Goal: Transaction & Acquisition: Book appointment/travel/reservation

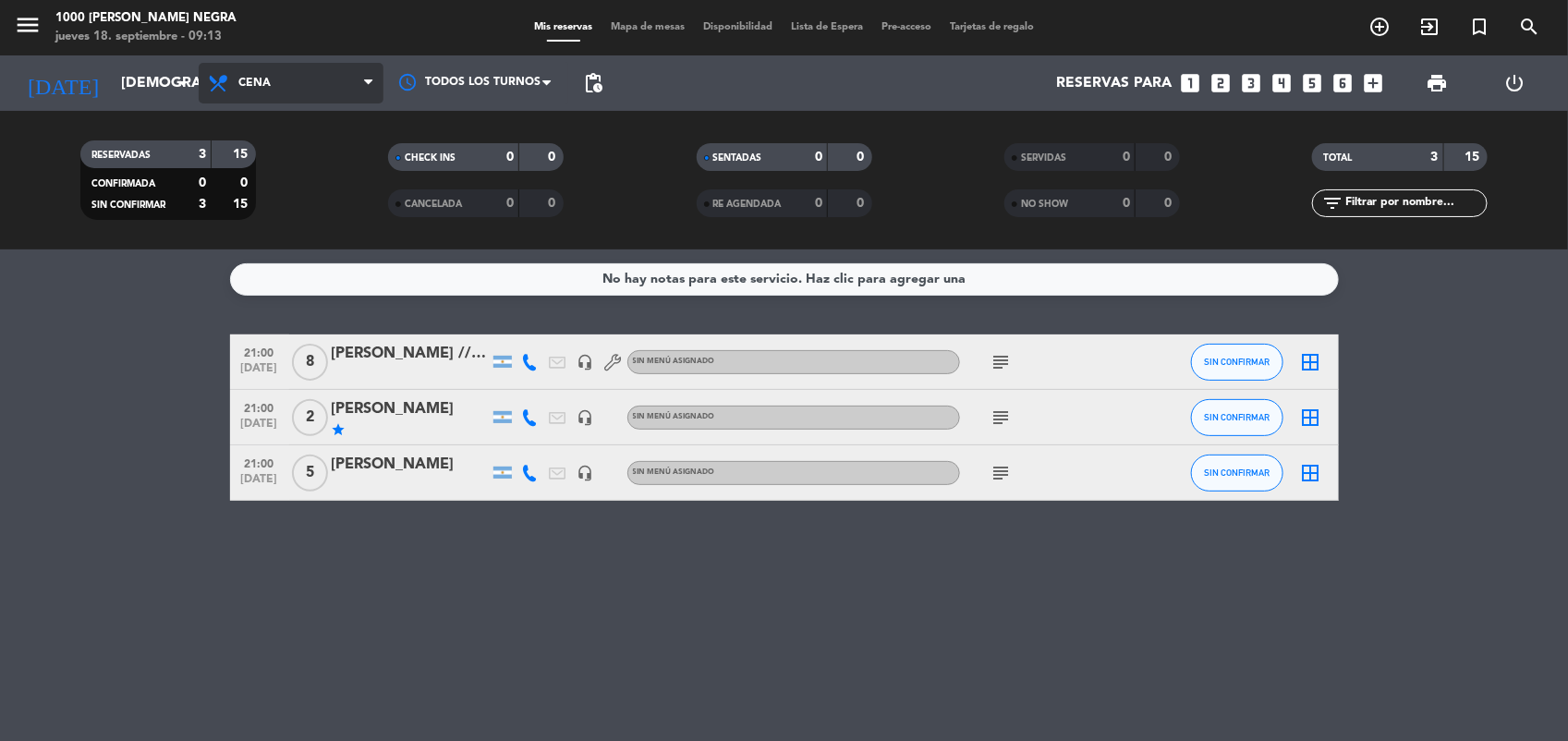
click at [374, 75] on span at bounding box center [374, 83] width 18 height 18
click at [345, 154] on div "menu 1000 [PERSON_NAME] Negra jueves 18. septiembre - 09:13 Mis reservas Mapa d…" at bounding box center [784, 125] width 1568 height 250
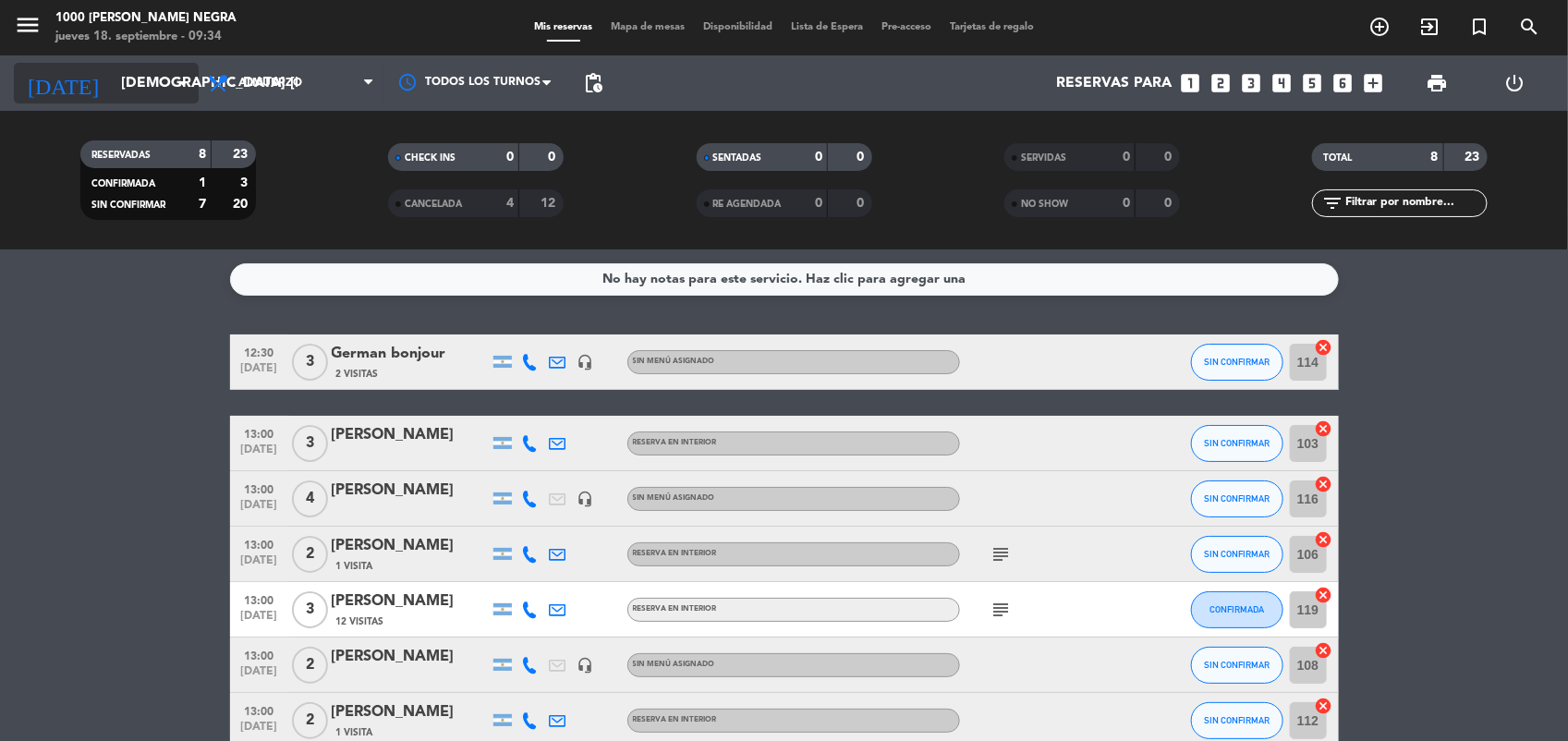
click at [178, 85] on icon "arrow_drop_down" at bounding box center [183, 83] width 22 height 22
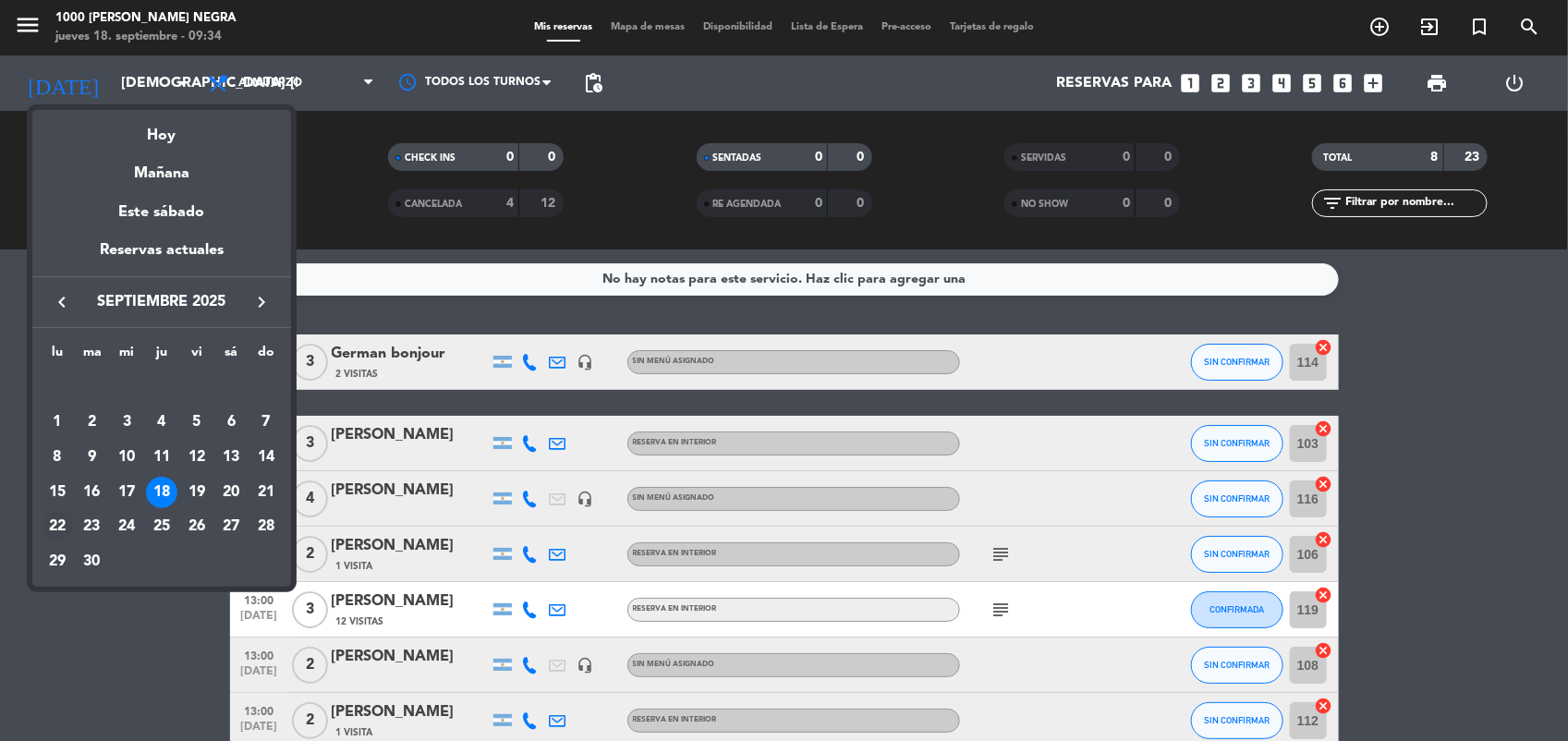
click at [53, 528] on div "22" at bounding box center [57, 527] width 31 height 31
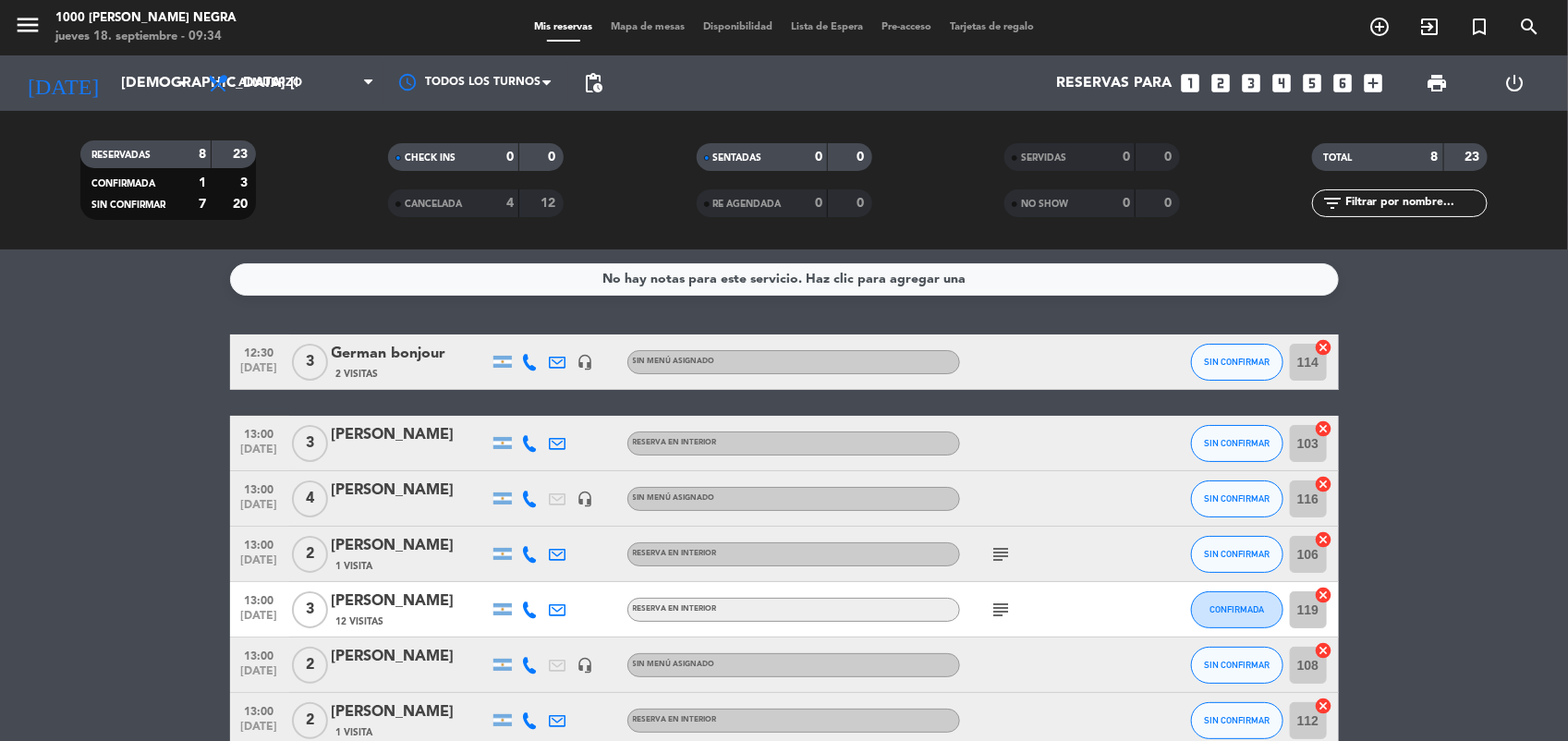
type input "lun. [DATE]"
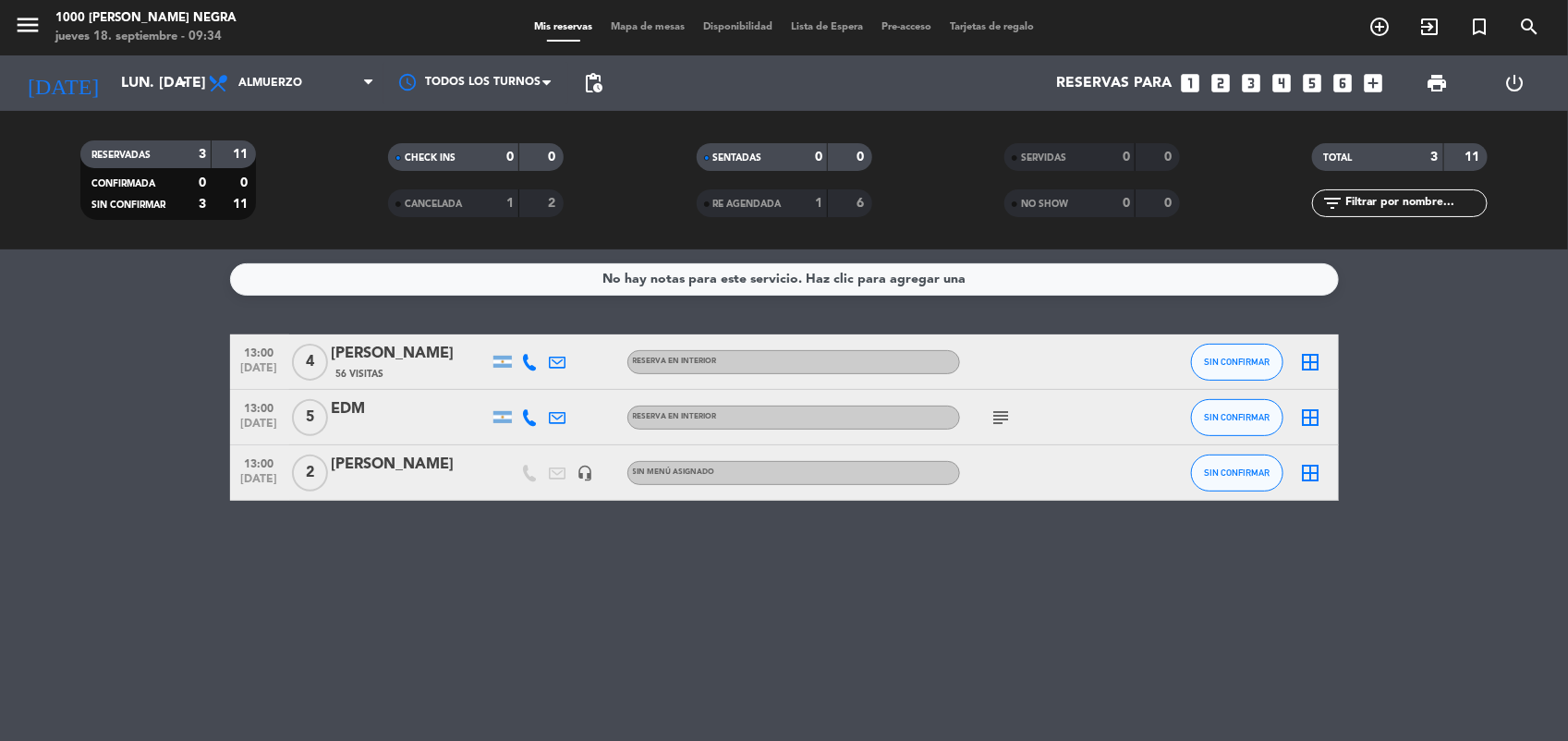
click at [1255, 88] on icon "looks_3" at bounding box center [1251, 83] width 24 height 24
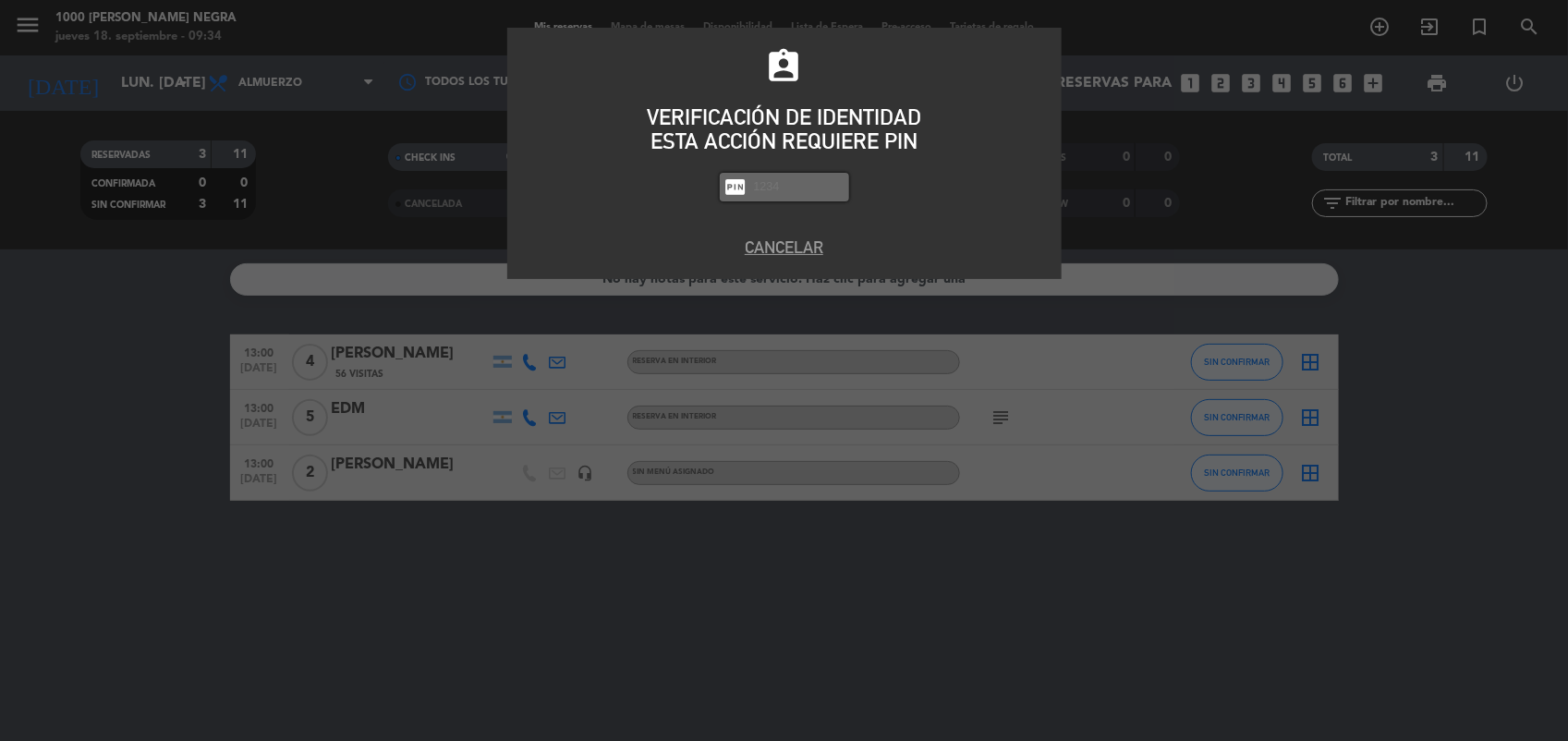
click at [811, 177] on input "text" at bounding box center [798, 187] width 92 height 21
type input "2492"
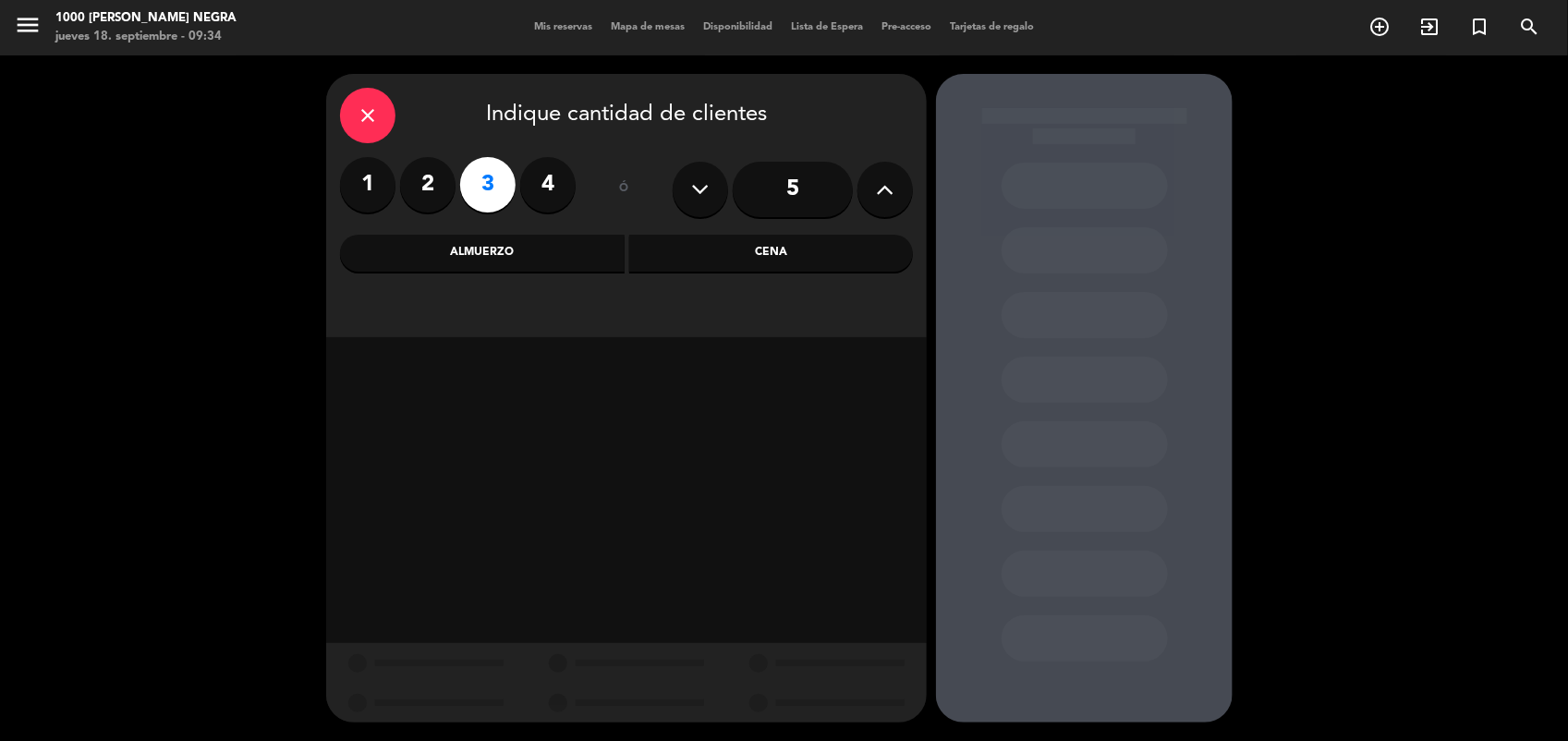
click at [499, 250] on div "Almuerzo" at bounding box center [483, 253] width 285 height 37
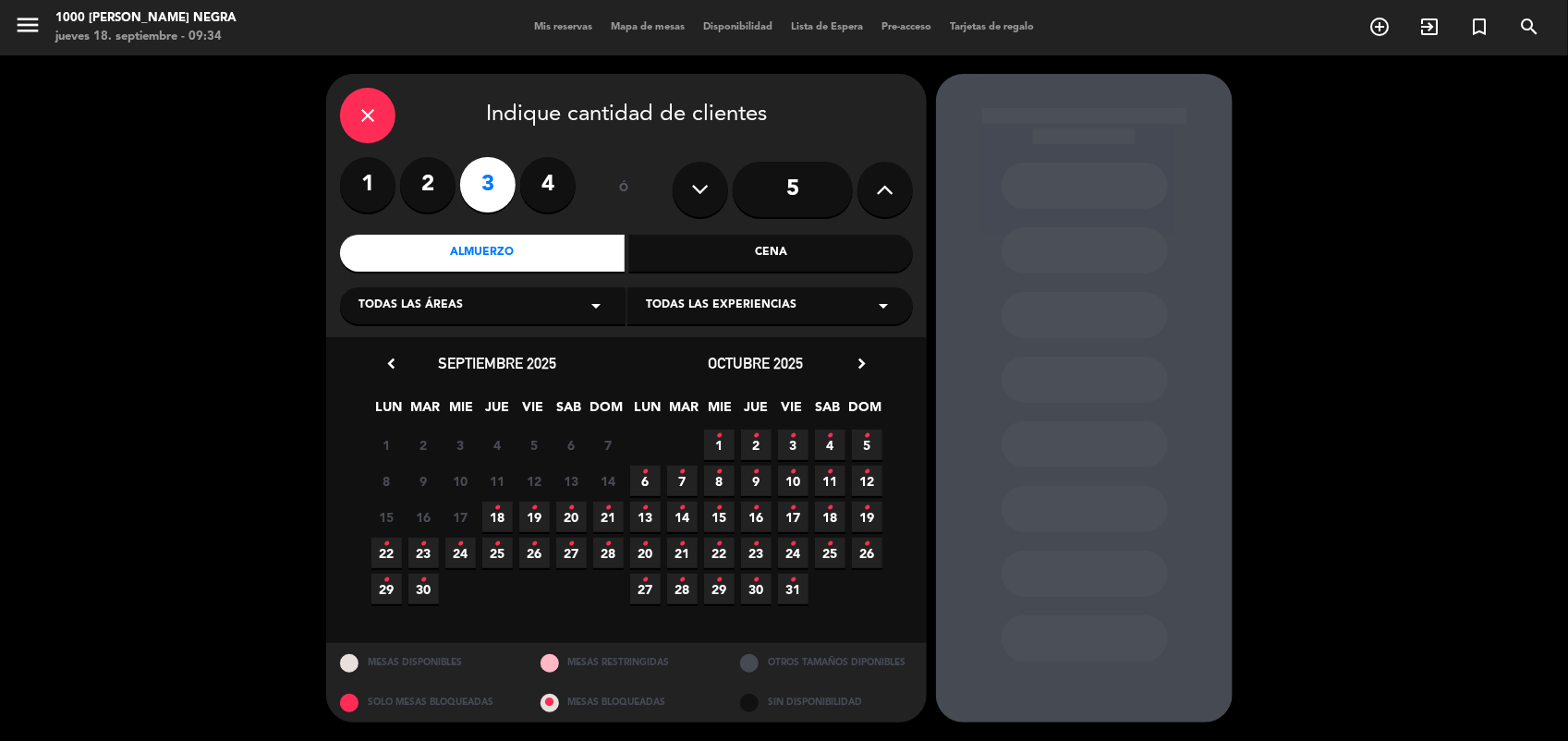
click at [388, 548] on icon "•" at bounding box center [386, 545] width 6 height 30
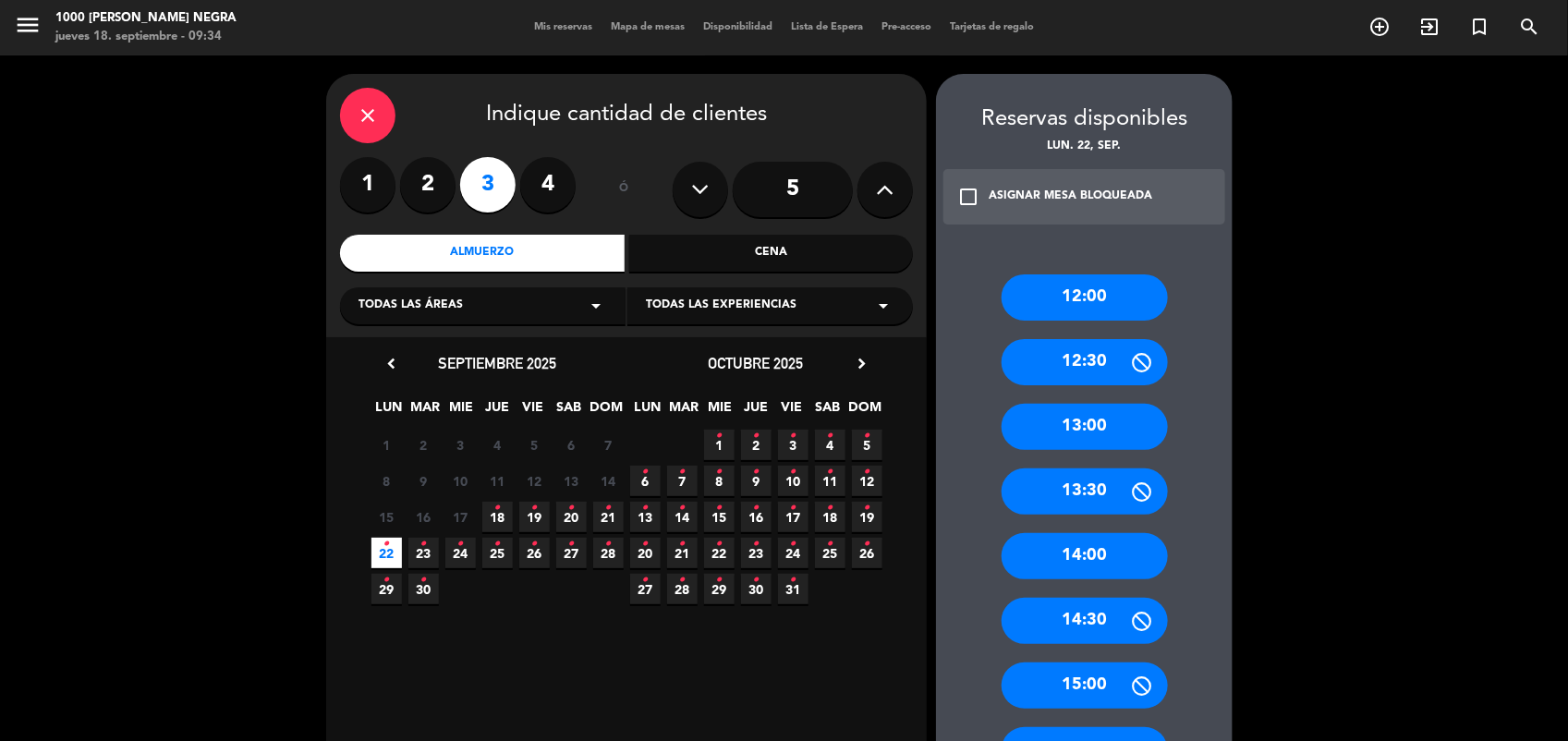
click at [1211, 603] on div "12:00 12:30 13:00 13:30 14:00 14:30 15:00 15:30 16:00" at bounding box center [1084, 548] width 297 height 620
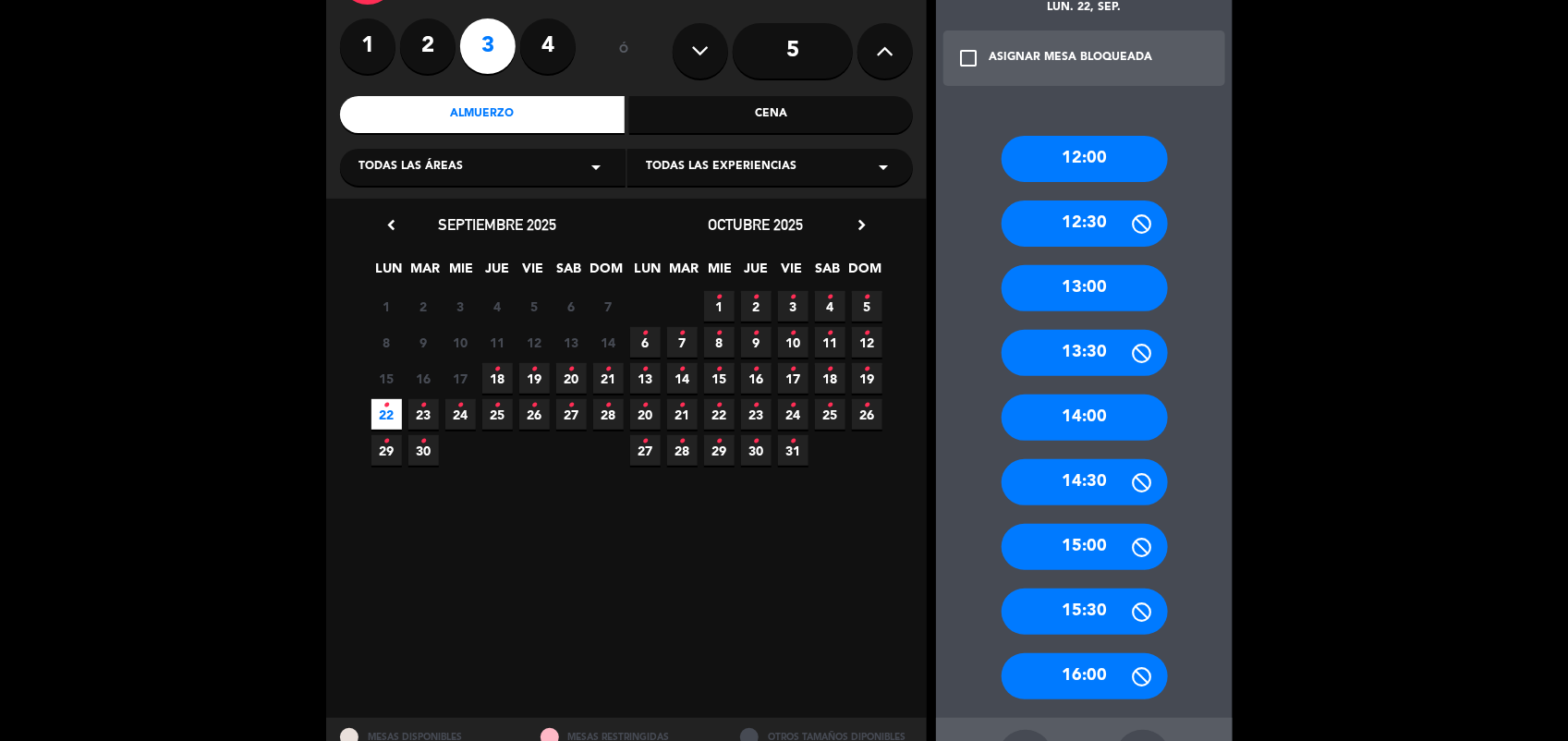
scroll to position [213, 0]
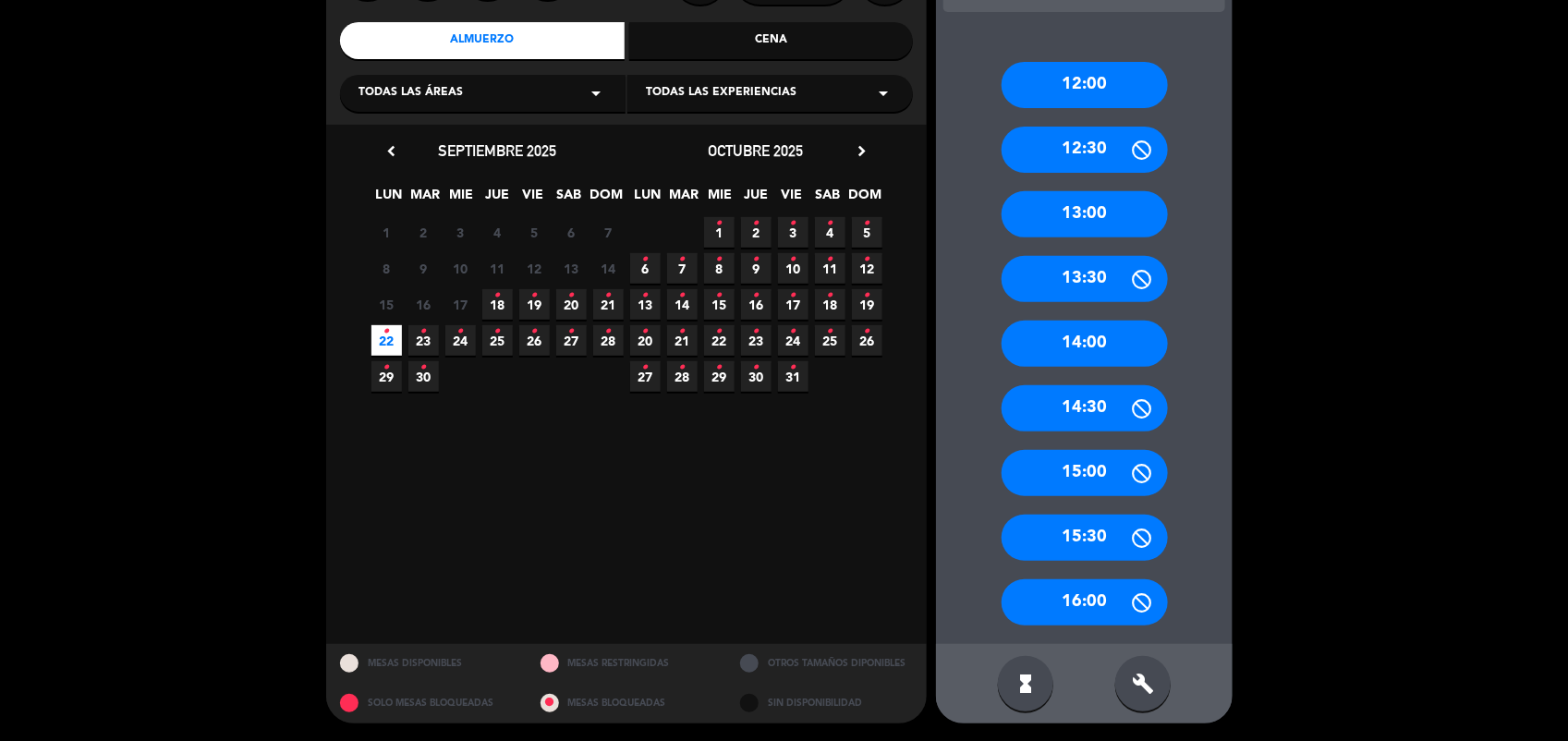
click at [1161, 686] on div "build" at bounding box center [1143, 685] width 55 height 56
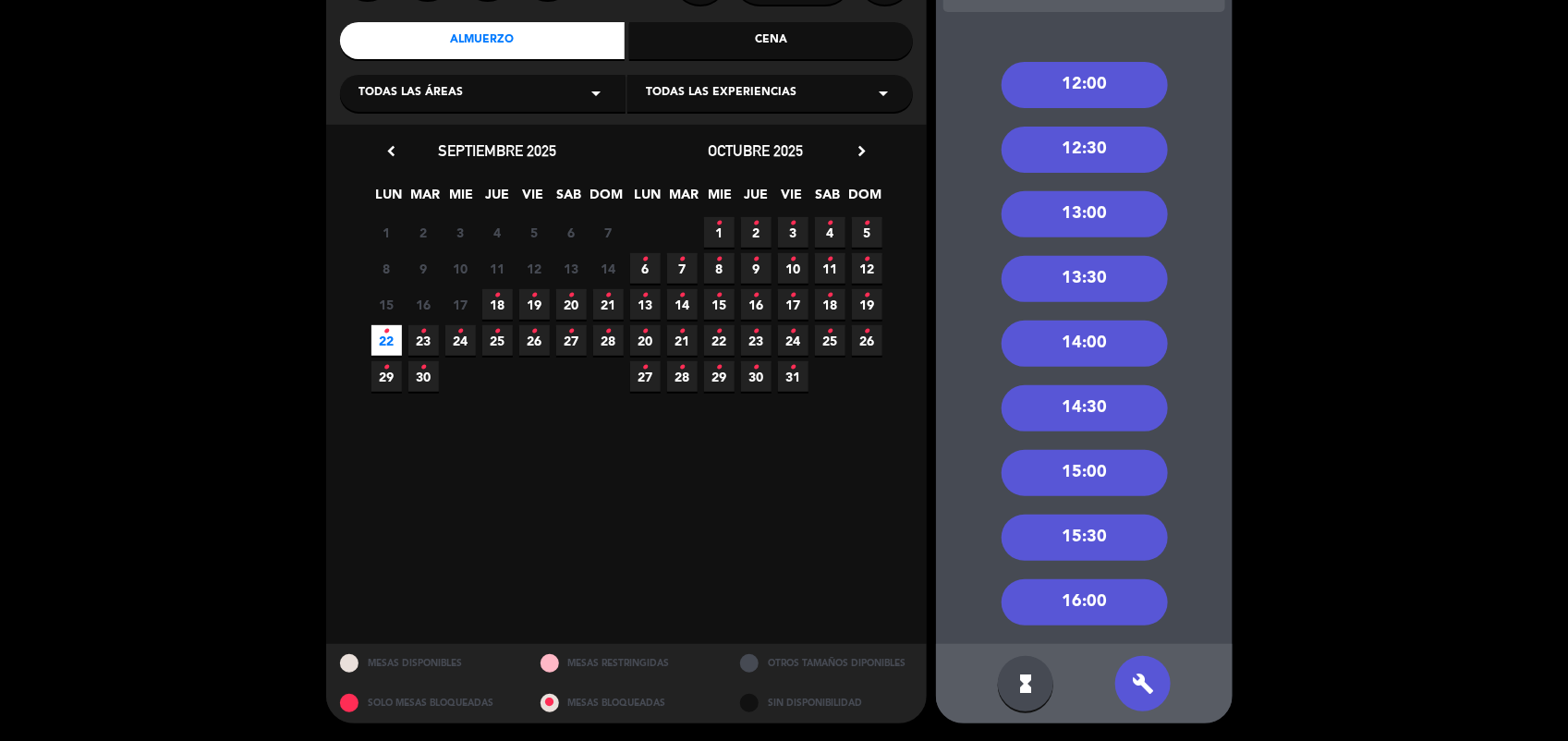
click at [1097, 410] on div "14:30" at bounding box center [1084, 409] width 166 height 46
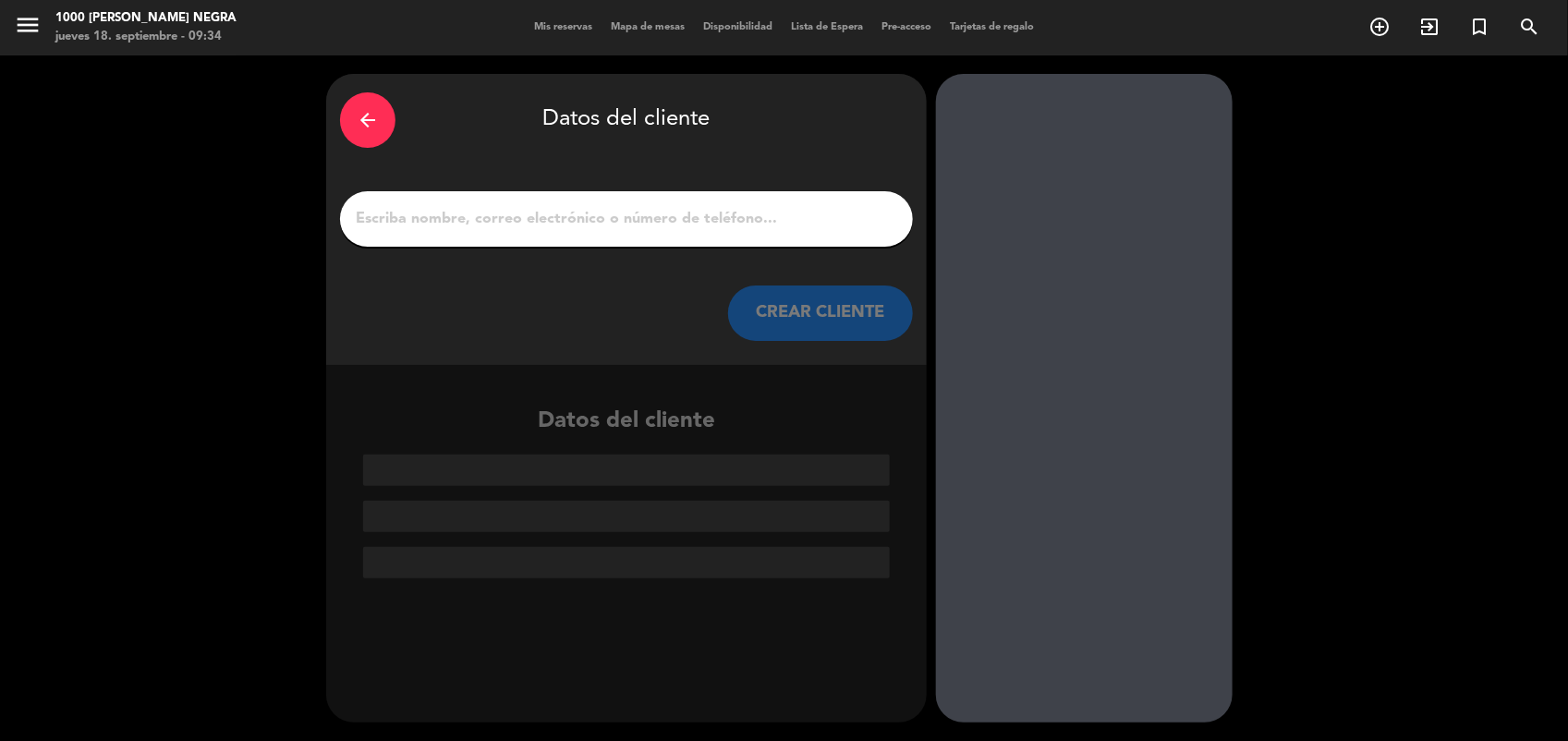
scroll to position [0, 0]
click at [813, 227] on input "1" at bounding box center [627, 219] width 545 height 26
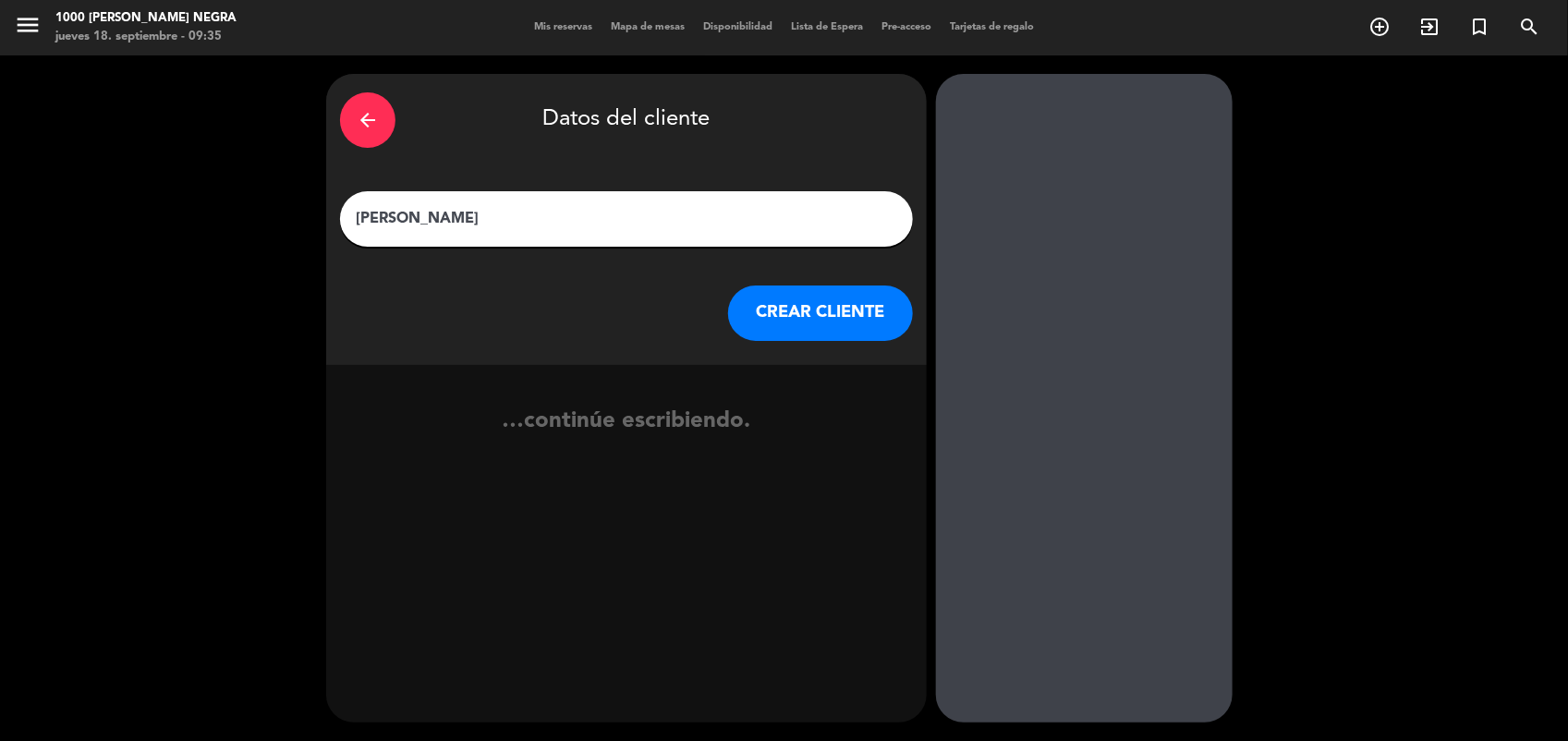
type input "[PERSON_NAME]"
click at [876, 312] on button "CREAR CLIENTE" at bounding box center [820, 314] width 185 height 56
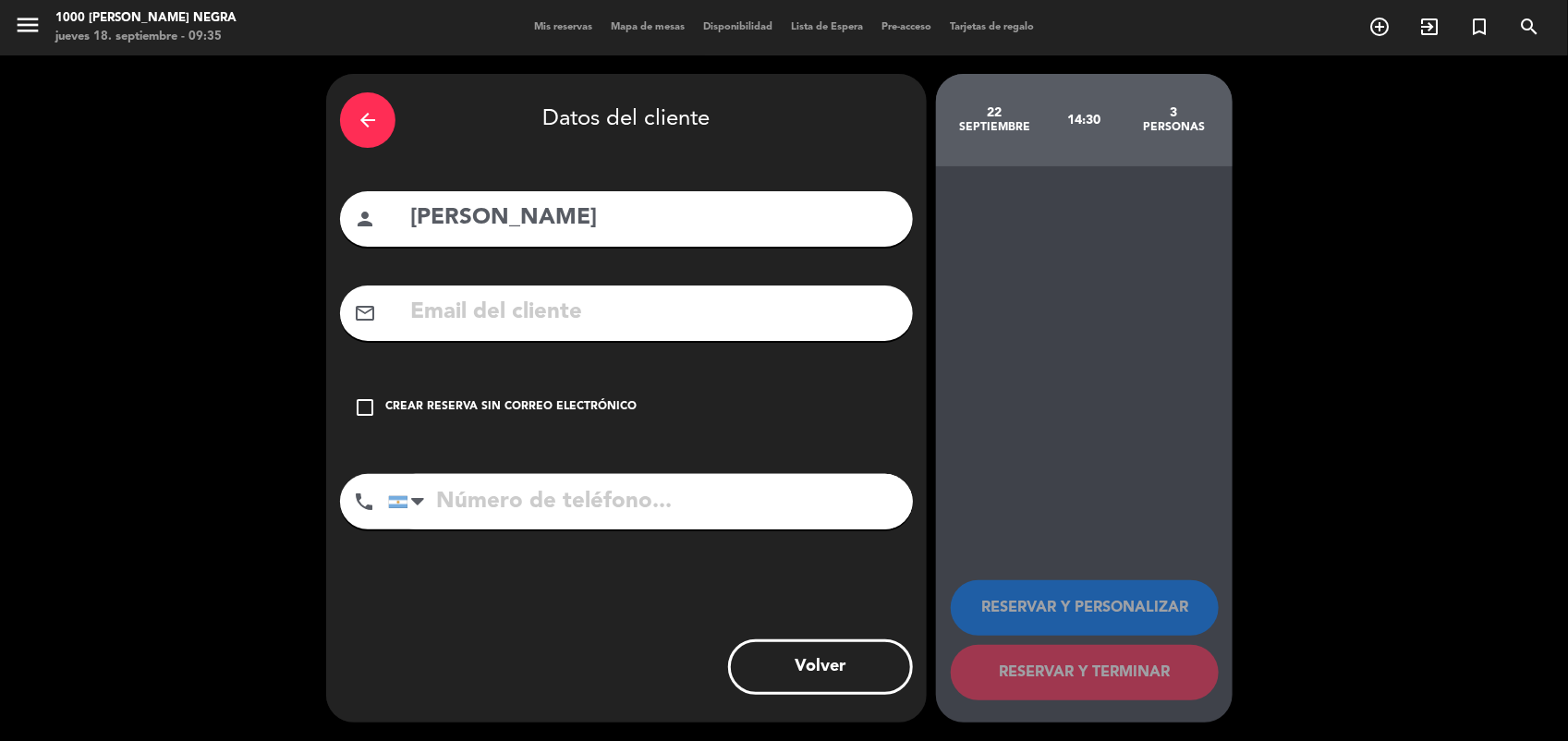
click at [380, 405] on div "check_box_outline_blank Crear reserva sin correo electrónico" at bounding box center [627, 408] width 573 height 56
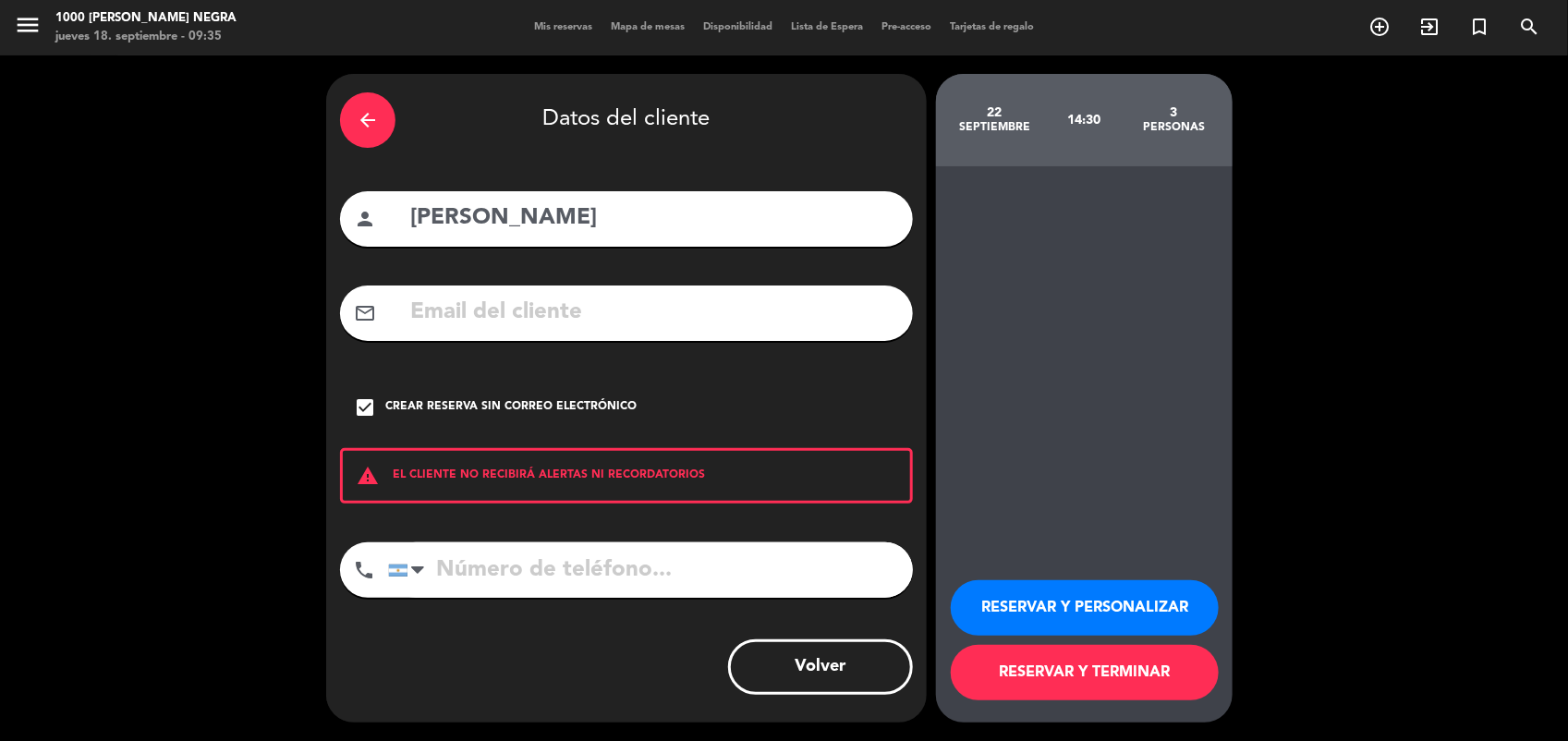
click at [463, 567] on input "tel" at bounding box center [651, 571] width 525 height 56
type input "1111111111"
click at [1005, 606] on button "RESERVAR Y PERSONALIZAR" at bounding box center [1084, 609] width 268 height 56
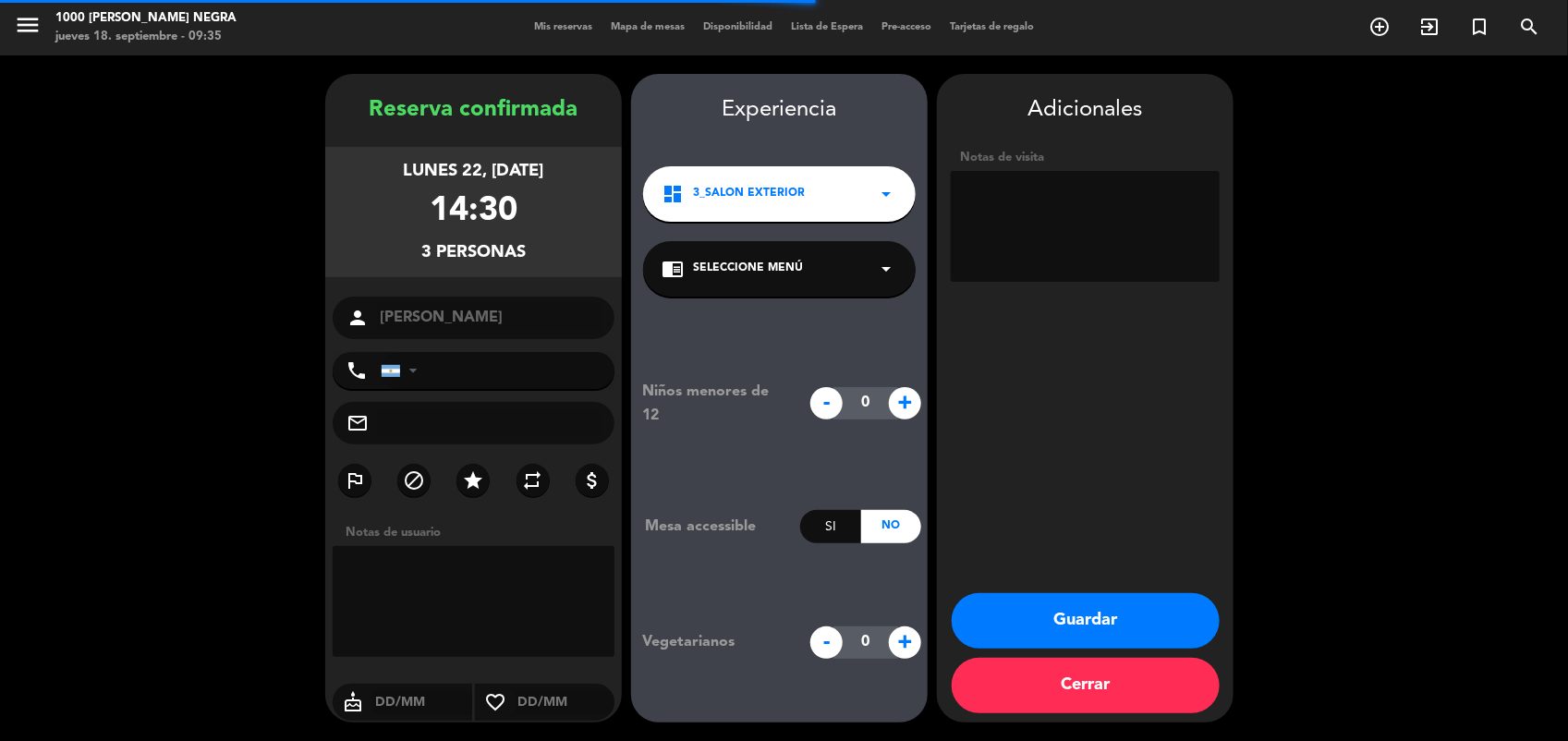
type input "[PHONE_NUMBER]"
click at [1074, 192] on textarea at bounding box center [1084, 227] width 269 height 111
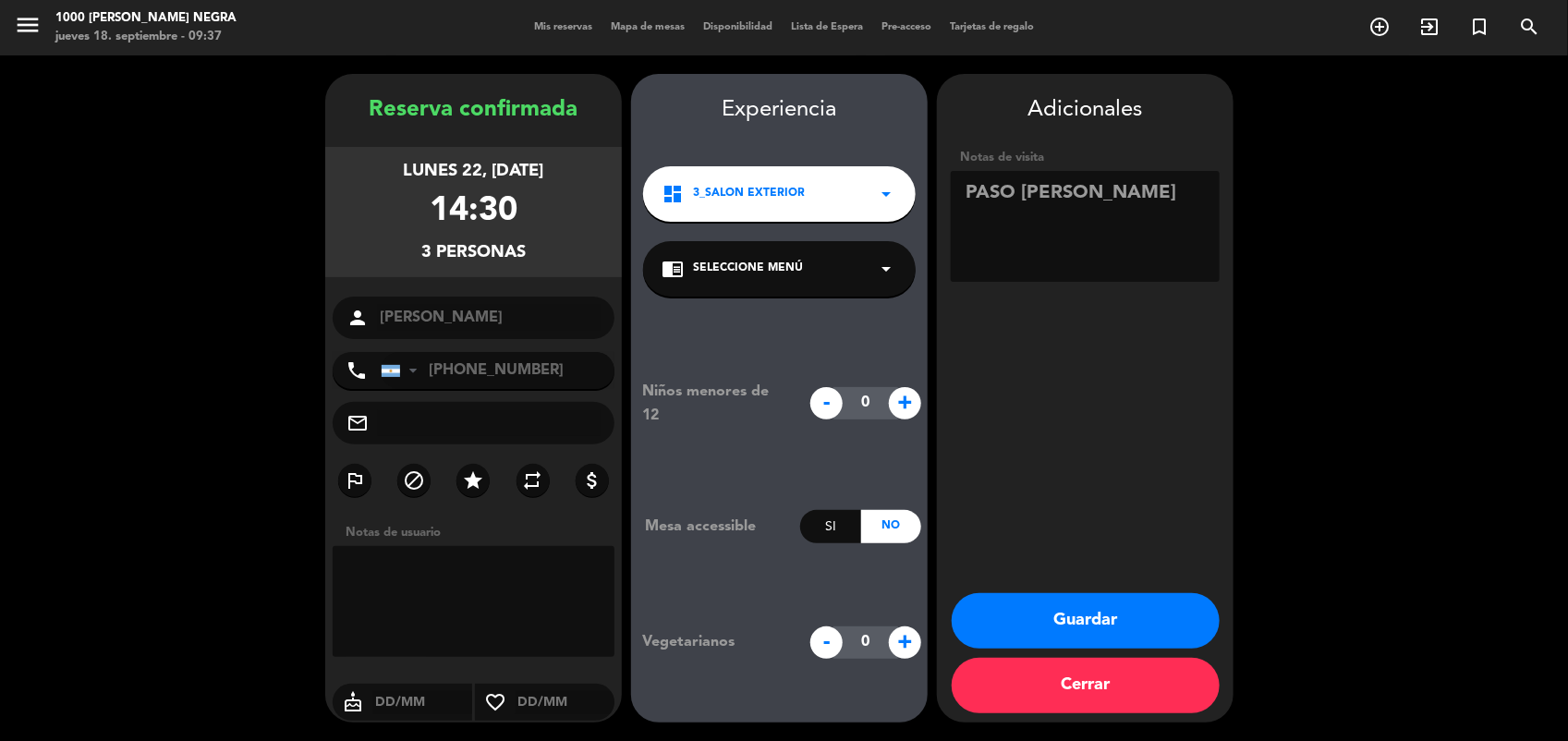
type textarea "PASO [PERSON_NAME]"
click at [1109, 626] on button "Guardar" at bounding box center [1085, 622] width 268 height 56
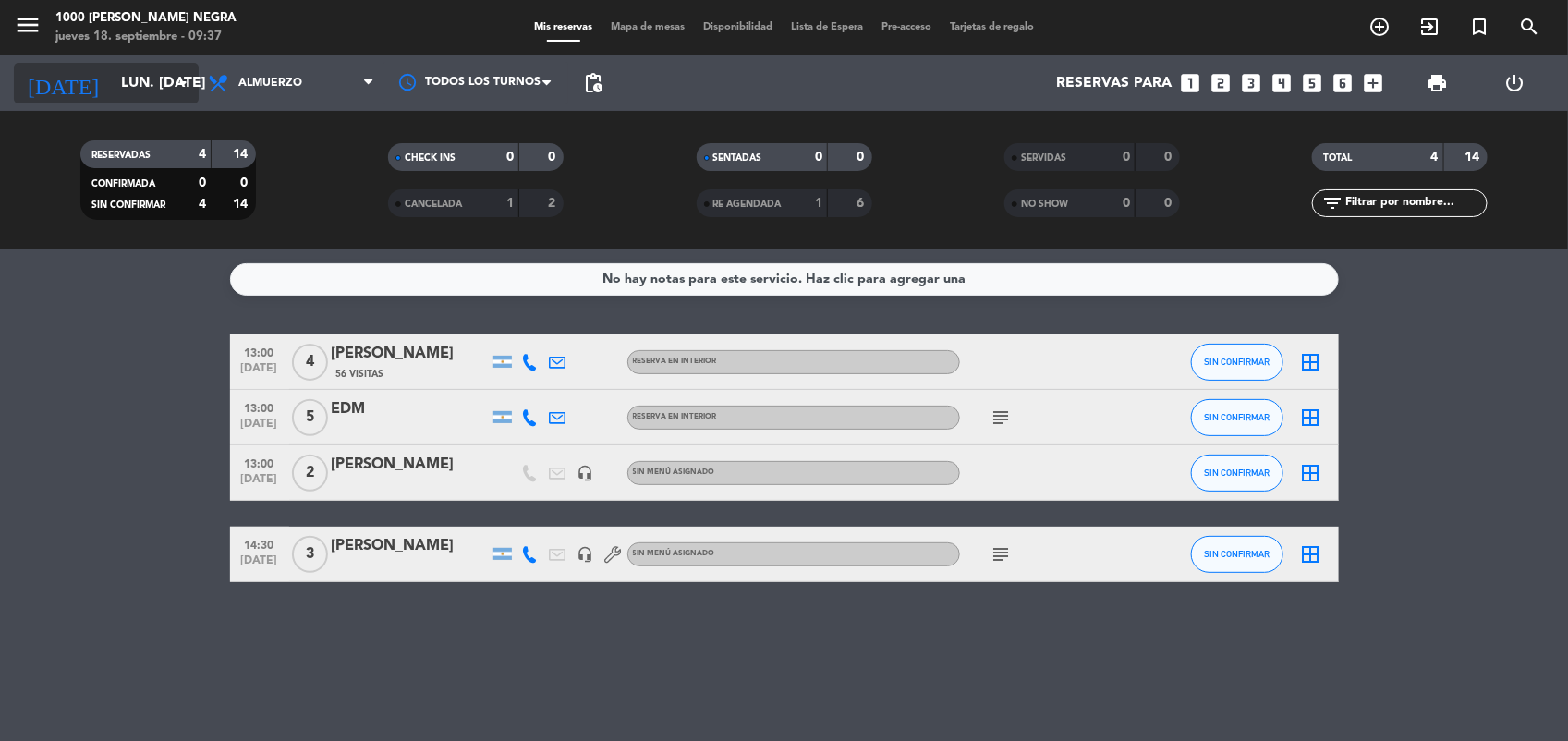
click at [178, 80] on icon "arrow_drop_down" at bounding box center [183, 83] width 22 height 22
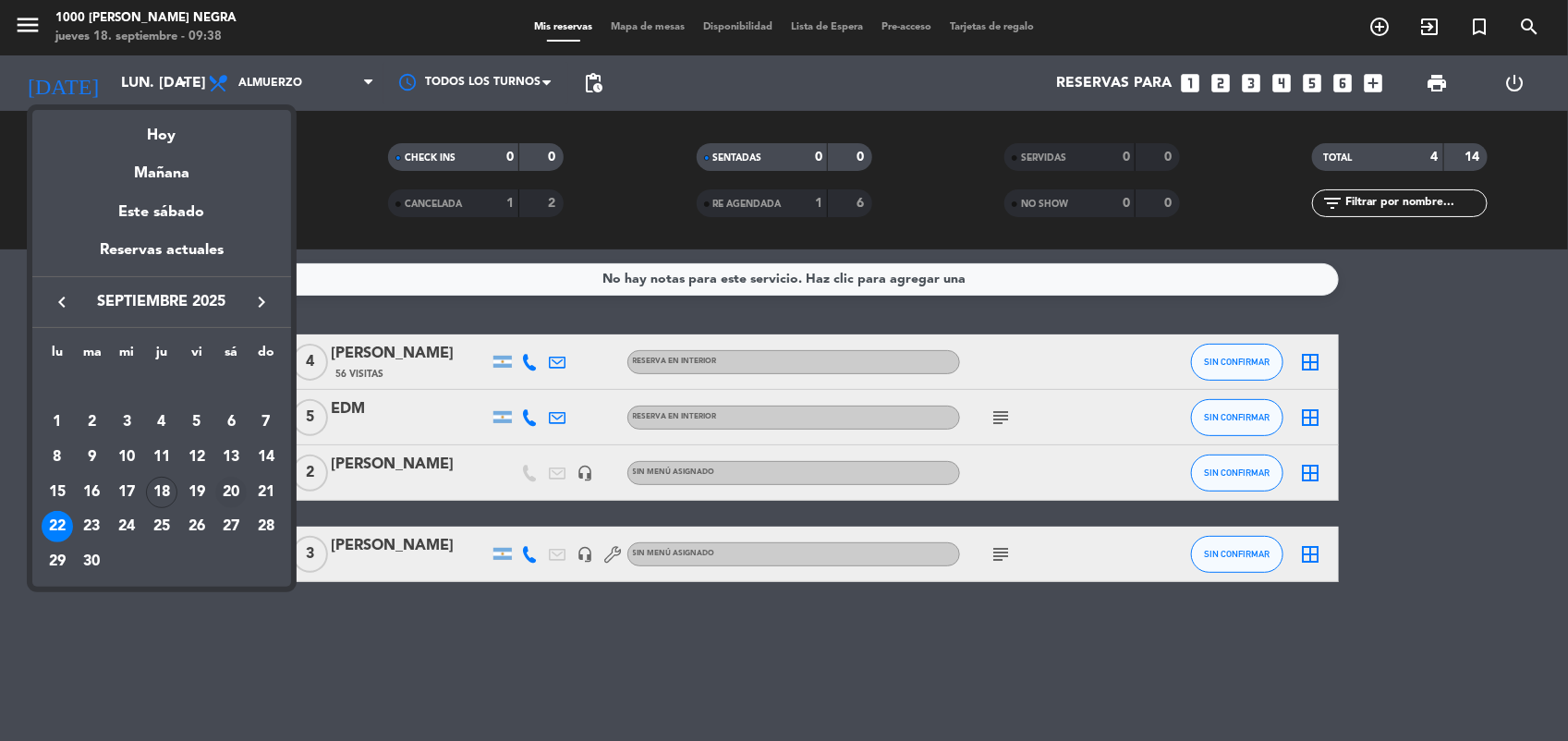
click at [233, 490] on div "20" at bounding box center [231, 493] width 31 height 31
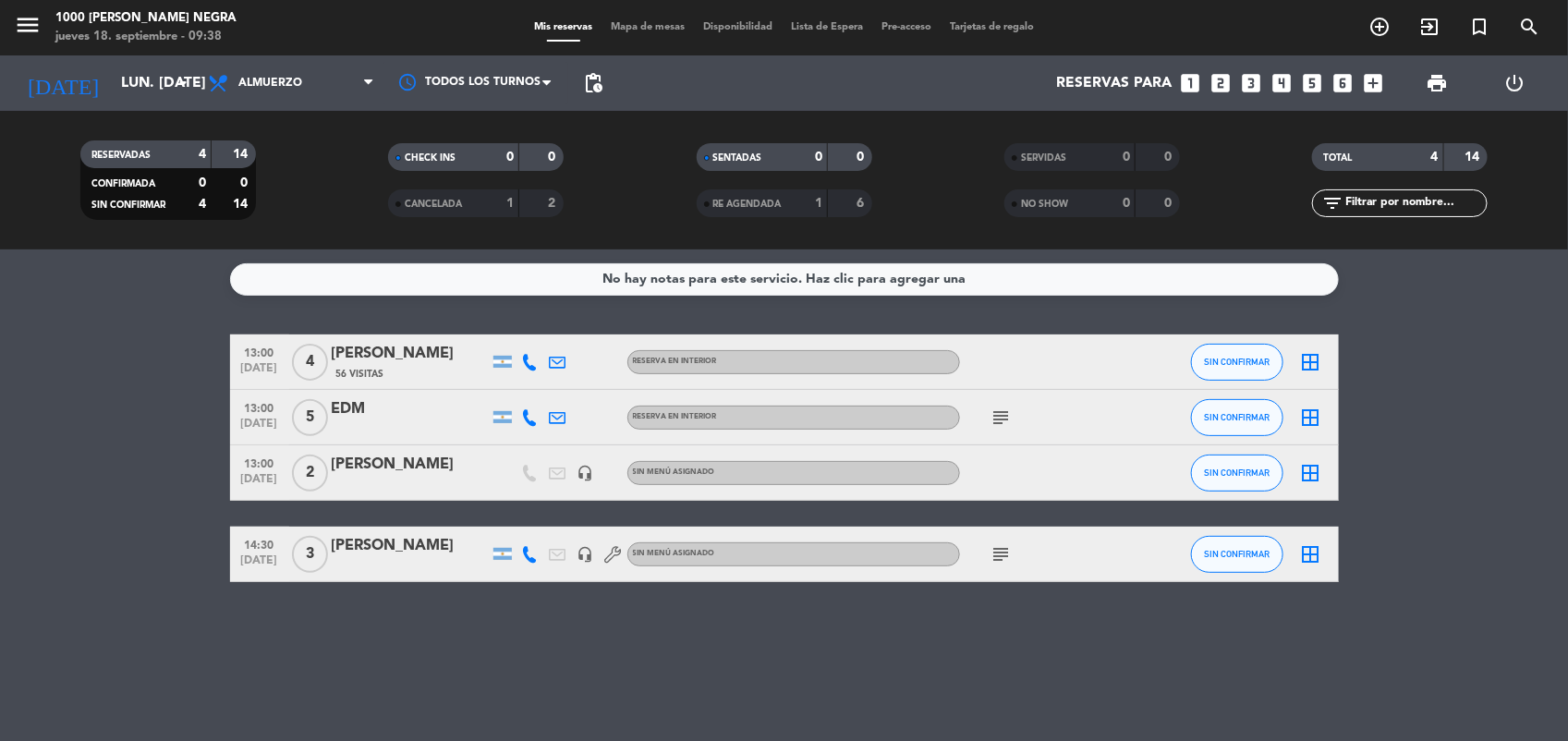
type input "sáb. [DATE]"
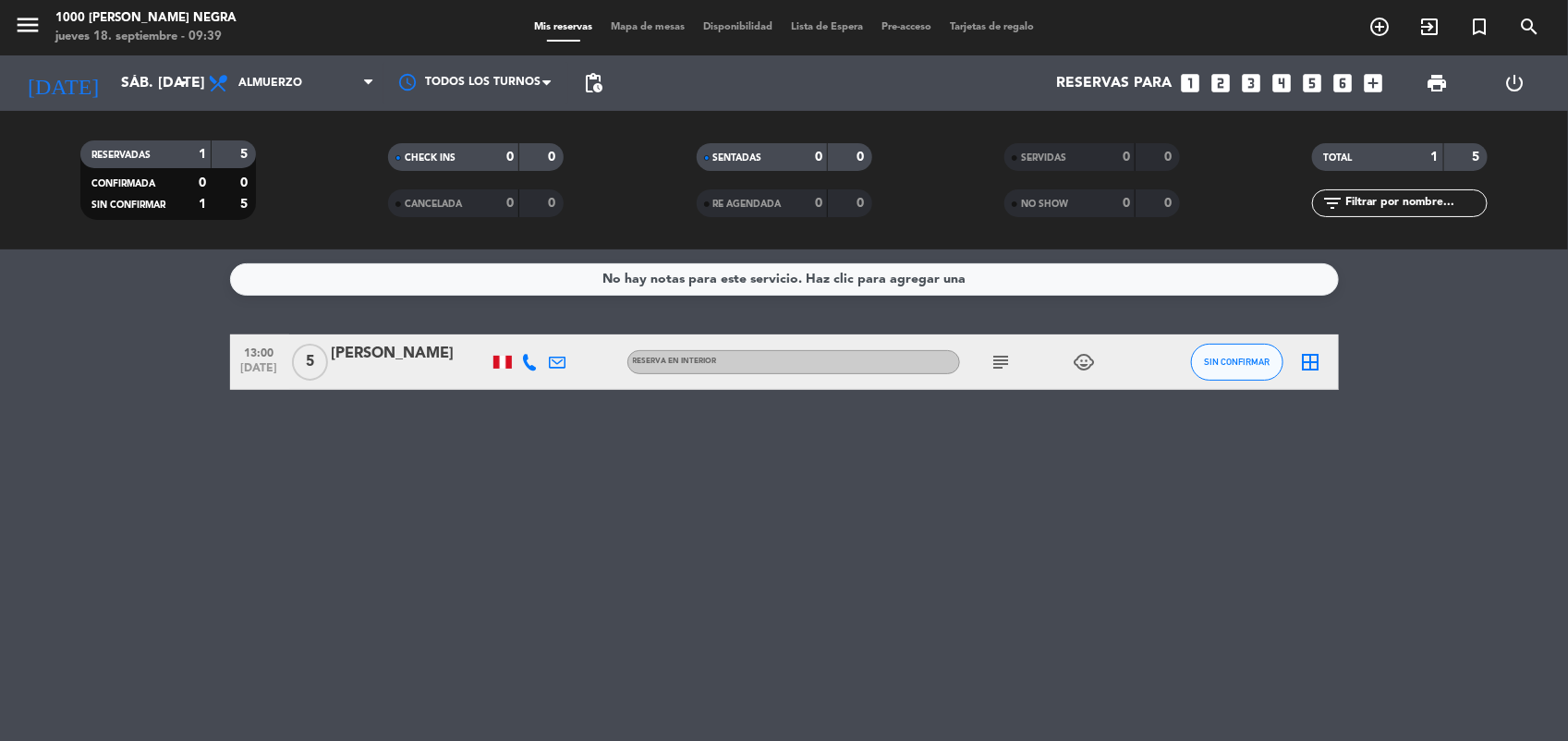
click at [948, 58] on div "Reservas para looks_one looks_two looks_3 looks_4 looks_5 looks_6 add_box" at bounding box center [1001, 83] width 779 height 56
click at [1217, 71] on icon "looks_two" at bounding box center [1220, 83] width 24 height 24
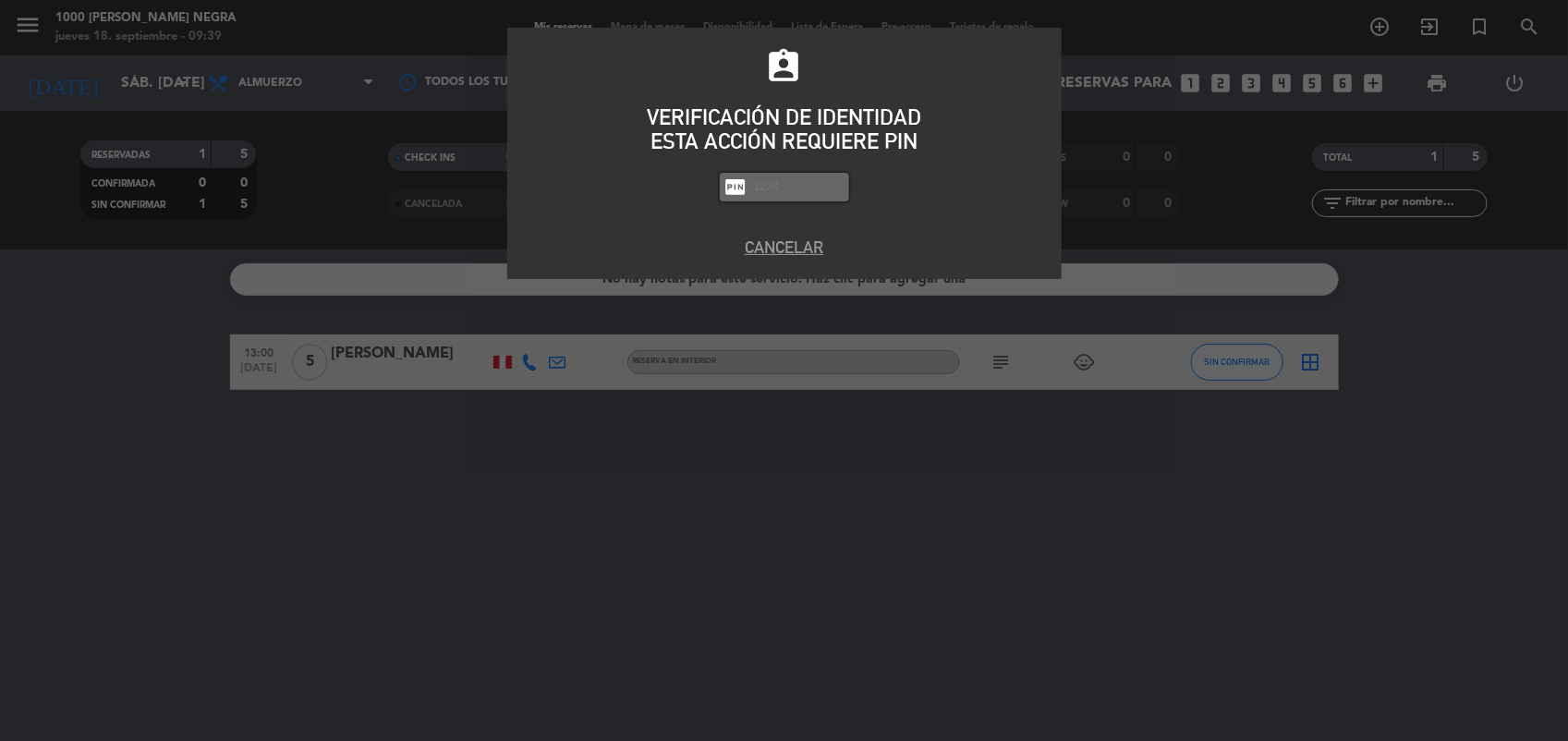
click at [814, 187] on input "text" at bounding box center [798, 187] width 92 height 21
type input "2492"
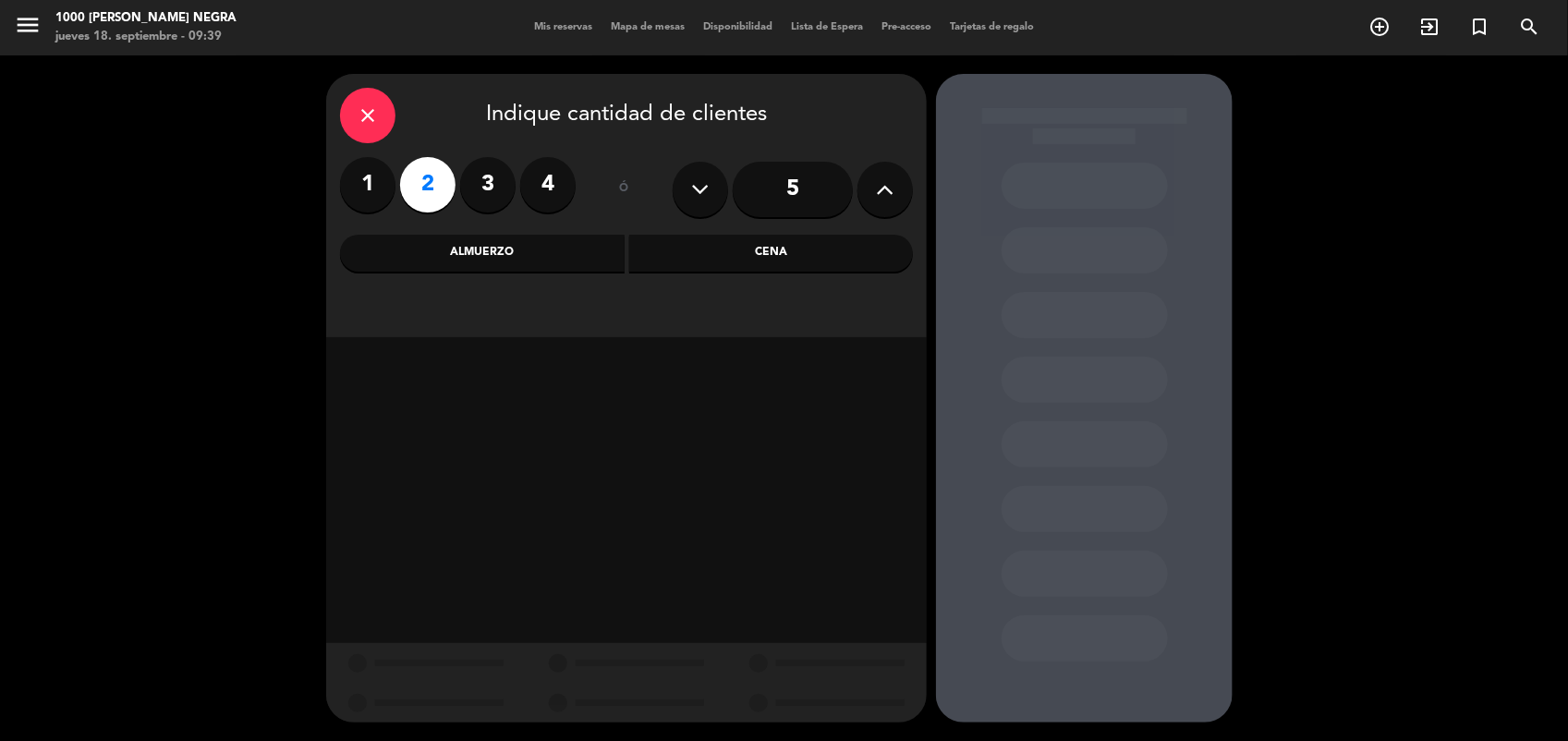
click at [557, 246] on div "Almuerzo" at bounding box center [483, 253] width 285 height 37
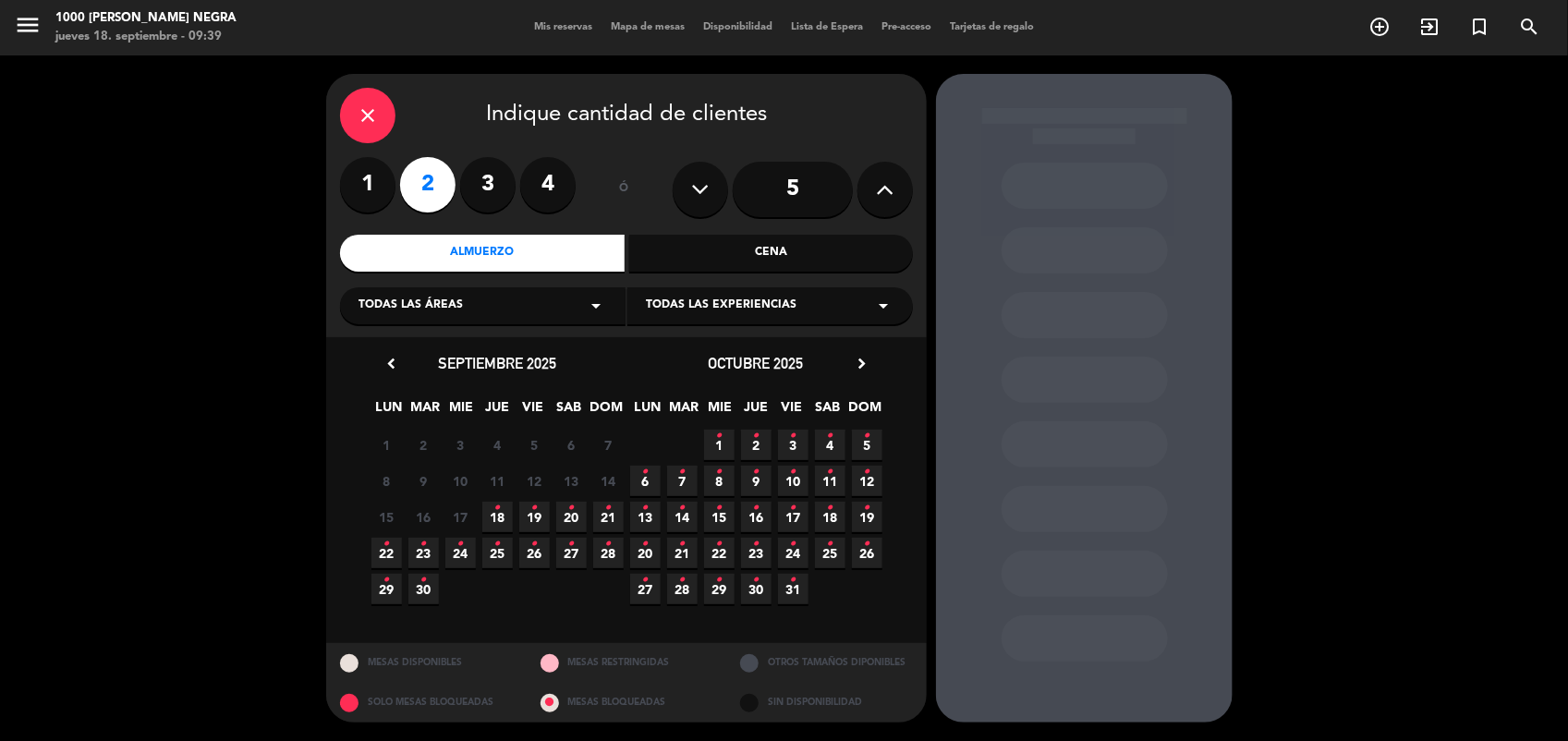
click at [574, 518] on icon "•" at bounding box center [571, 509] width 6 height 30
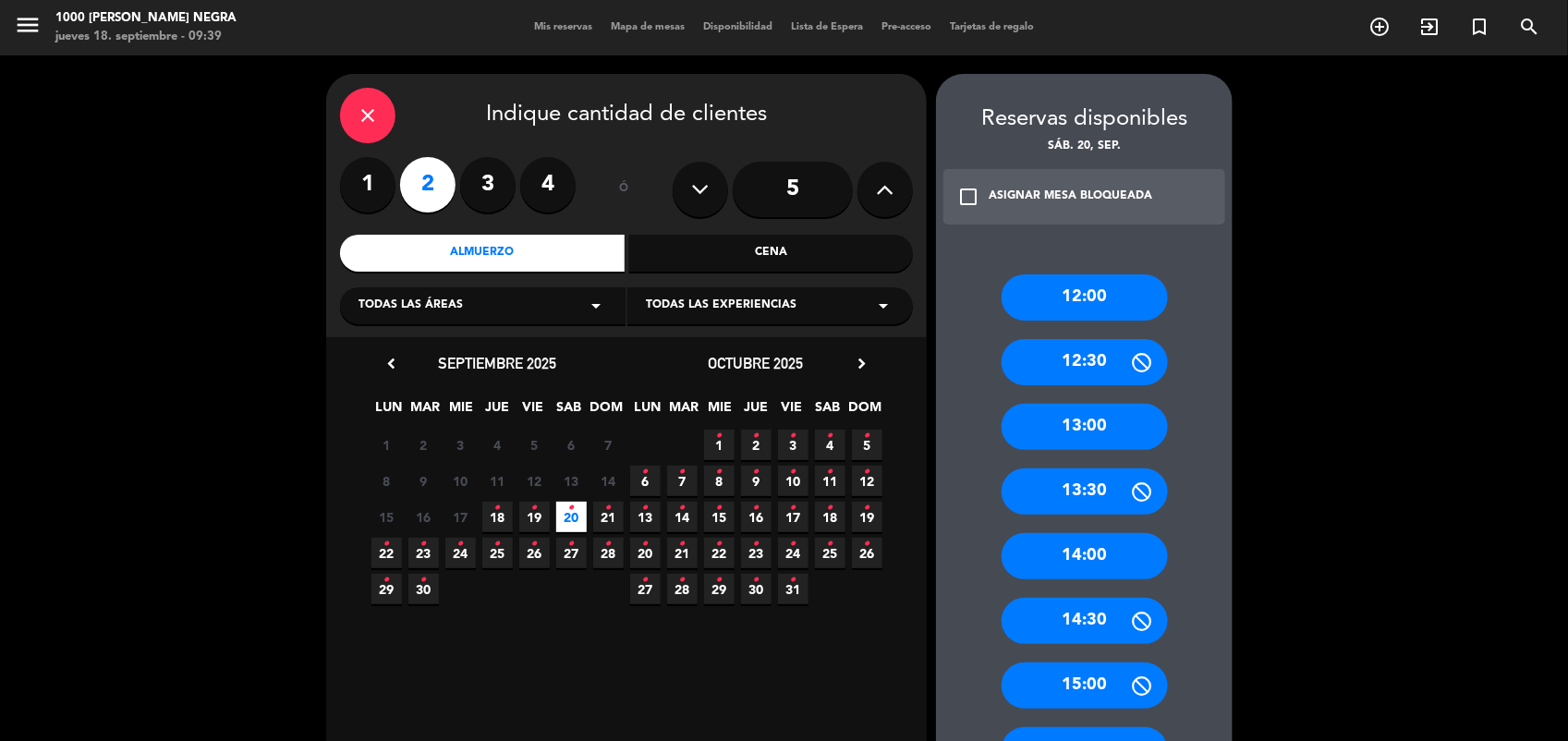
click at [1142, 431] on div "13:00" at bounding box center [1084, 427] width 166 height 46
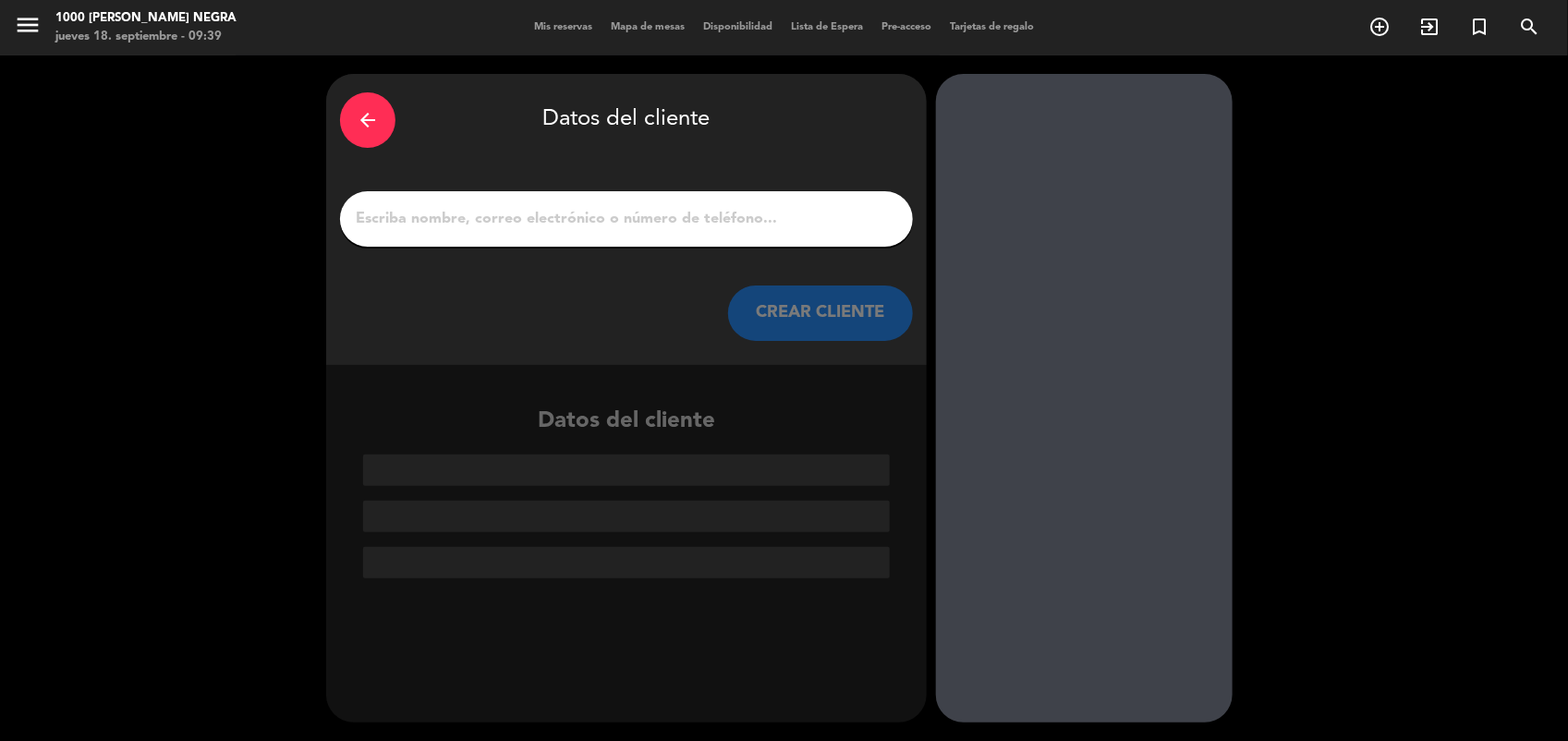
drag, startPoint x: 730, startPoint y: 234, endPoint x: 749, endPoint y: 222, distance: 22.5
click at [749, 222] on div at bounding box center [627, 219] width 573 height 56
click at [749, 222] on input "1" at bounding box center [627, 219] width 545 height 26
drag, startPoint x: 809, startPoint y: 195, endPoint x: 755, endPoint y: 236, distance: 67.8
click at [755, 236] on div at bounding box center [627, 219] width 573 height 56
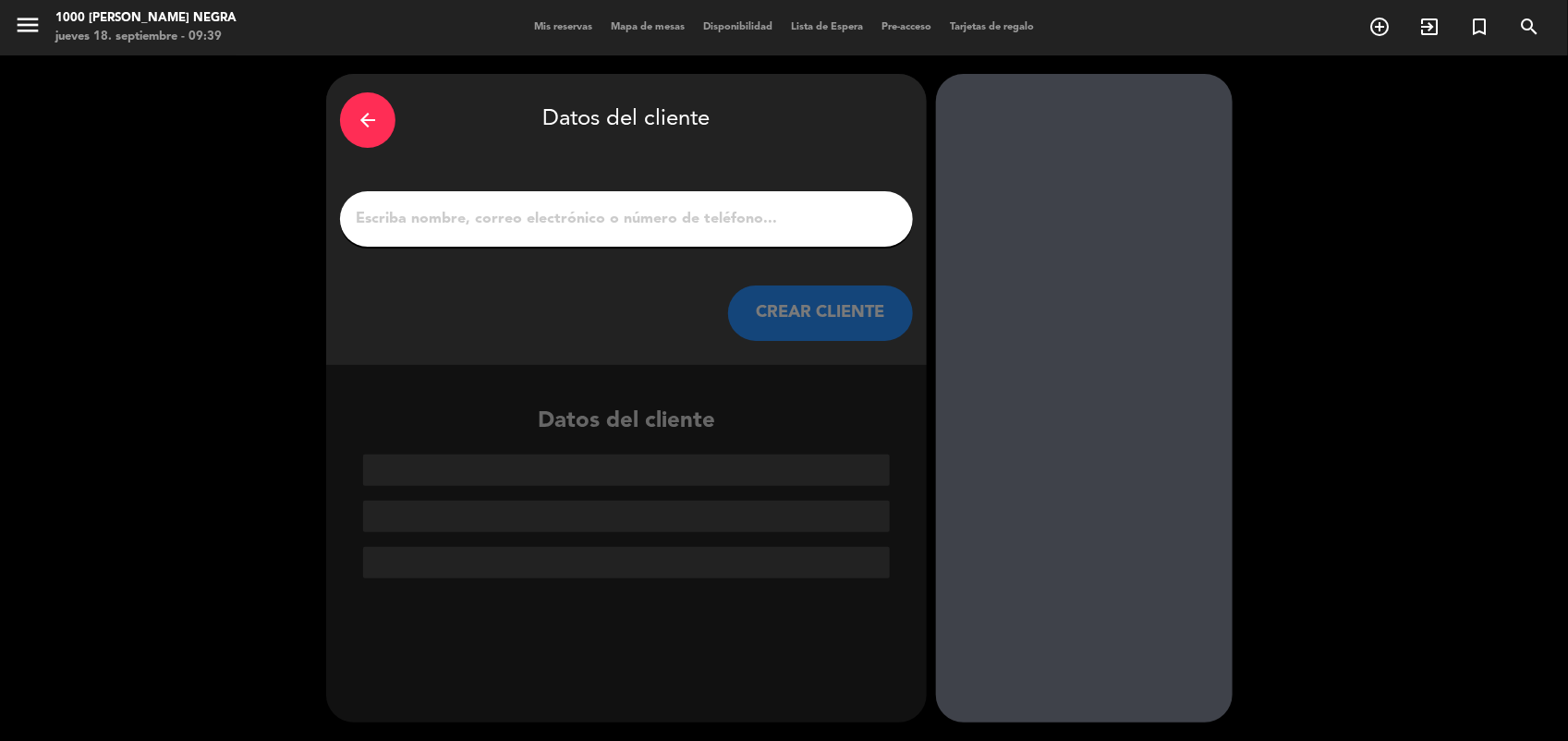
click at [755, 236] on div at bounding box center [627, 219] width 573 height 56
click at [763, 231] on input "1" at bounding box center [627, 219] width 545 height 26
click at [796, 220] on input "1" at bounding box center [627, 219] width 545 height 26
click at [731, 222] on input "1" at bounding box center [627, 219] width 545 height 26
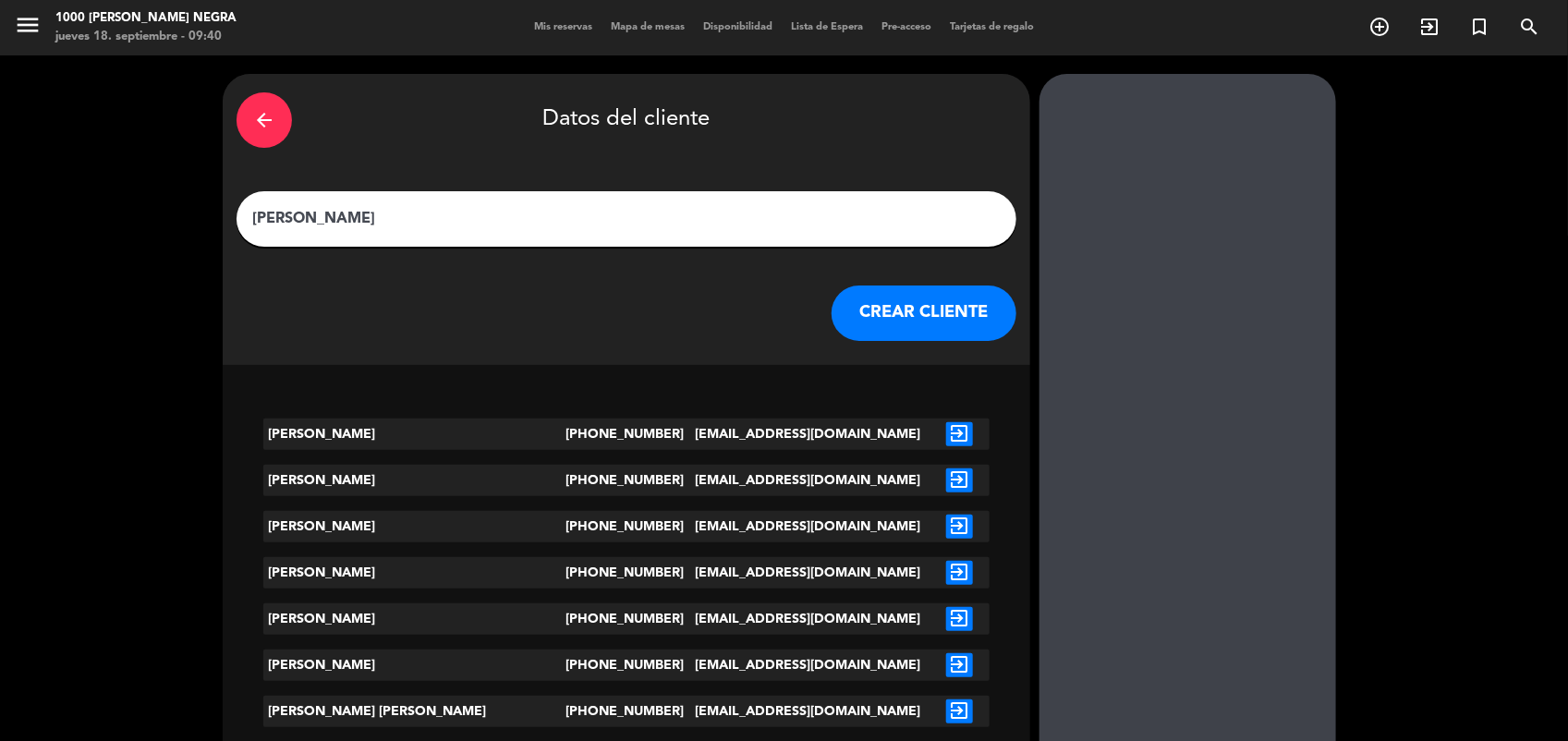
type input "[PERSON_NAME]"
click at [857, 310] on button "CREAR CLIENTE" at bounding box center [924, 314] width 185 height 56
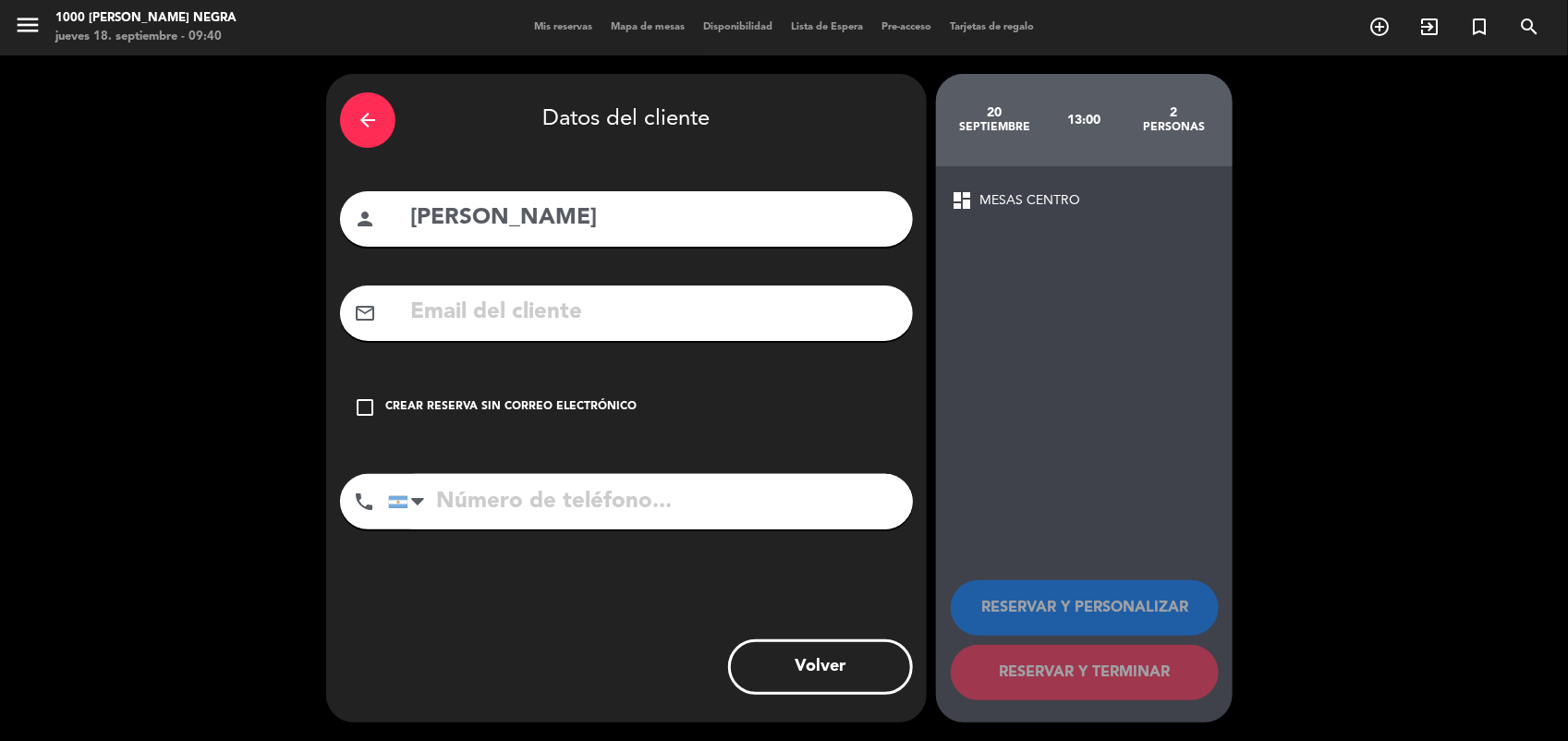
click at [518, 372] on div "arrow_back Datos del cliente person [PERSON_NAME] mail_outline check_box_outlin…" at bounding box center [627, 399] width 601 height 649
click at [423, 404] on div "Crear reserva sin correo electrónico" at bounding box center [511, 408] width 251 height 19
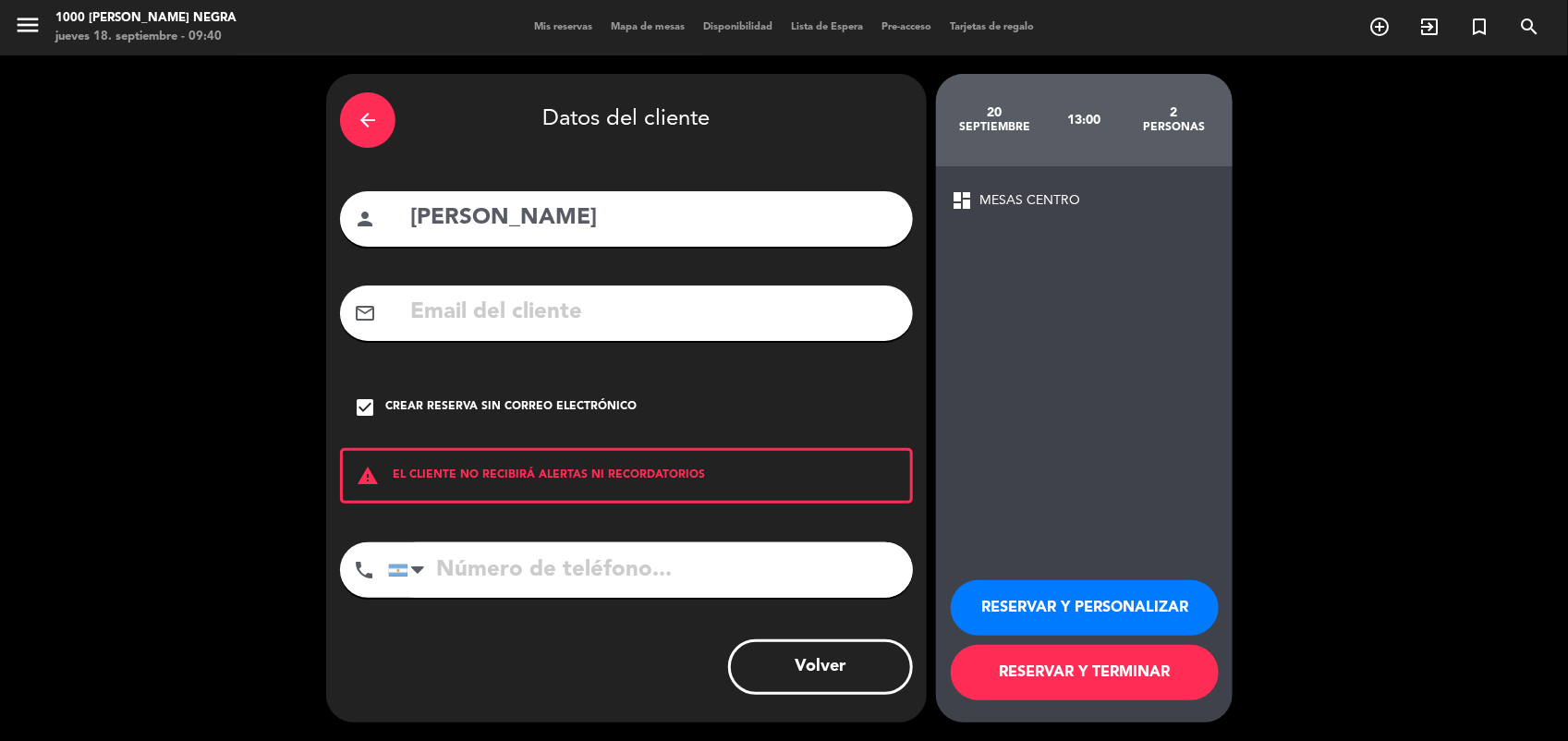
click at [464, 575] on input "tel" at bounding box center [651, 571] width 525 height 56
type input "1111111111"
click at [991, 606] on button "RESERVAR Y PERSONALIZAR" at bounding box center [1084, 609] width 268 height 56
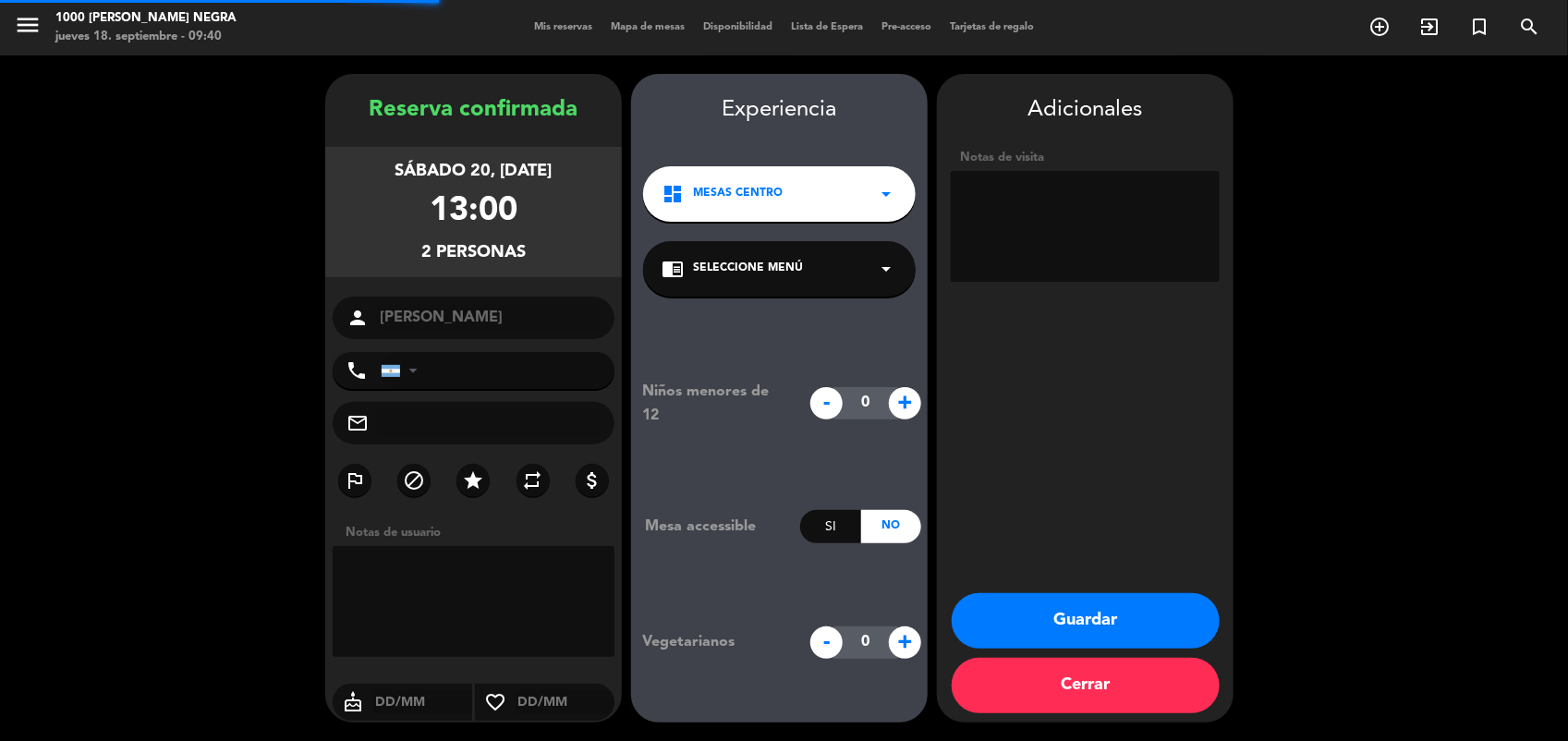
type input "[PHONE_NUMBER]"
click at [1086, 275] on textarea at bounding box center [1084, 227] width 269 height 111
type textarea "PASO [PERSON_NAME]"
click at [1109, 632] on button "Guardar" at bounding box center [1085, 622] width 268 height 56
